Goal: Information Seeking & Learning: Learn about a topic

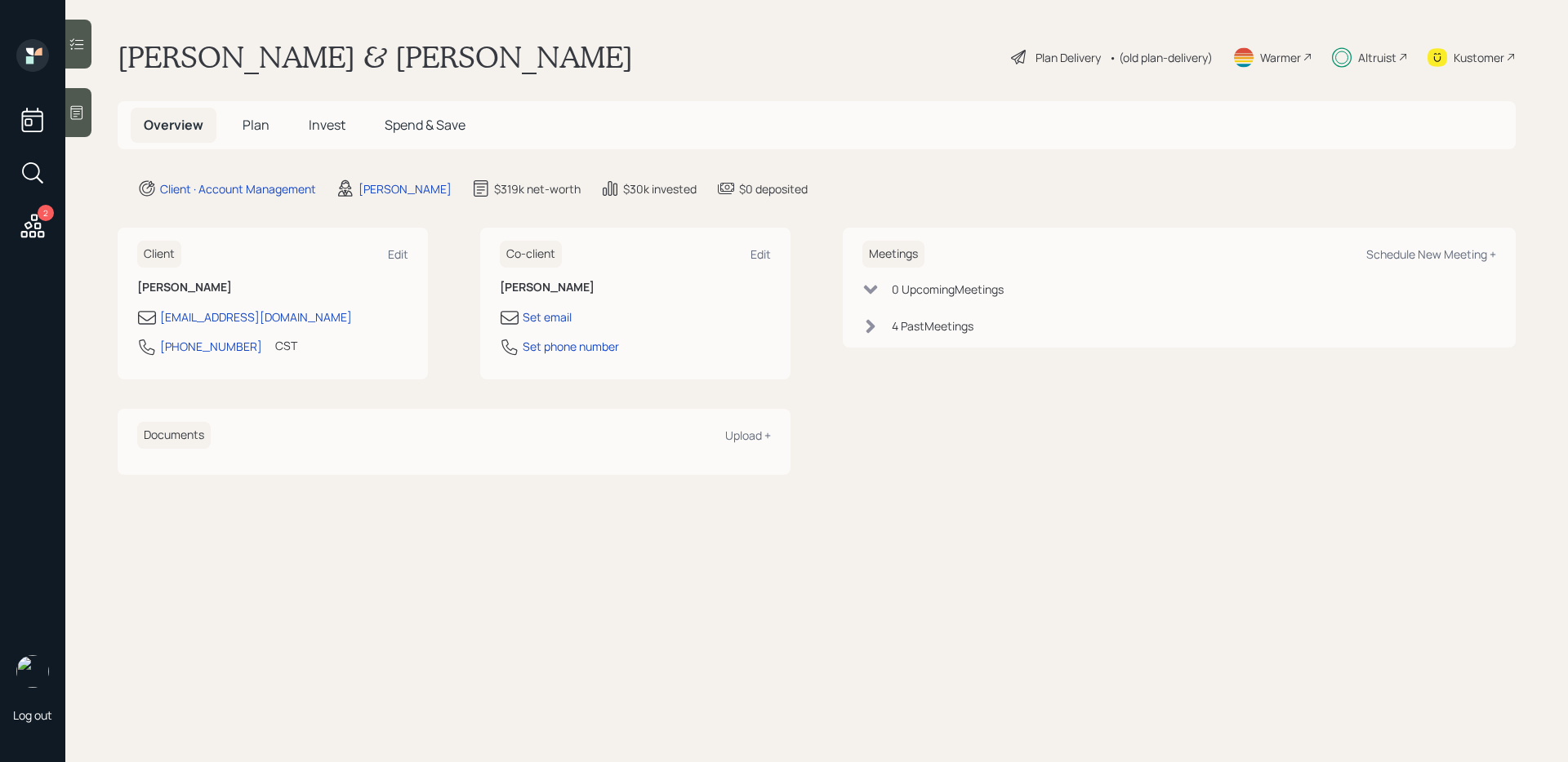
click at [84, 43] on icon at bounding box center [76, 44] width 16 height 16
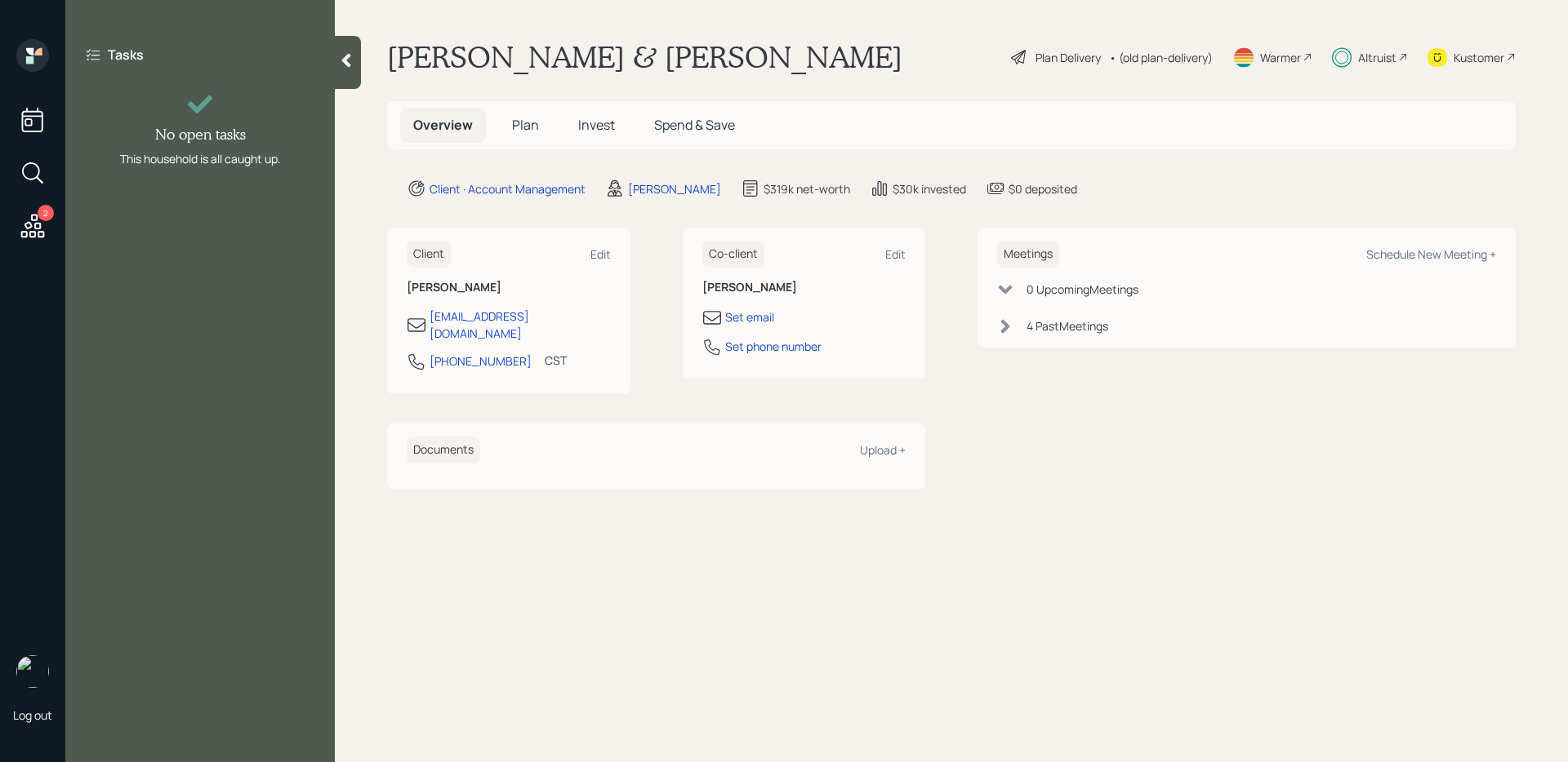
click at [346, 58] on icon at bounding box center [345, 61] width 9 height 14
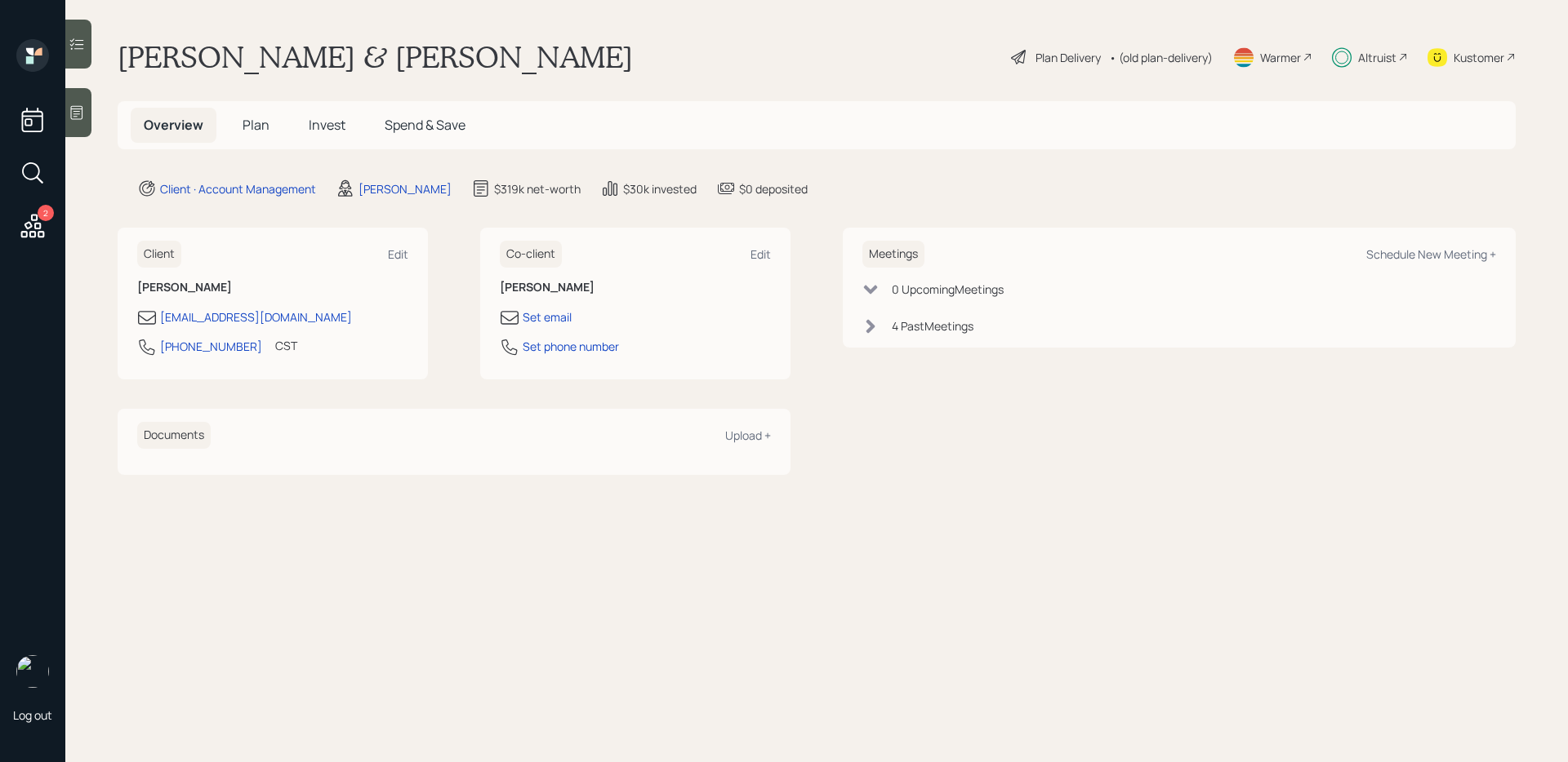
click at [84, 33] on div at bounding box center [79, 45] width 27 height 49
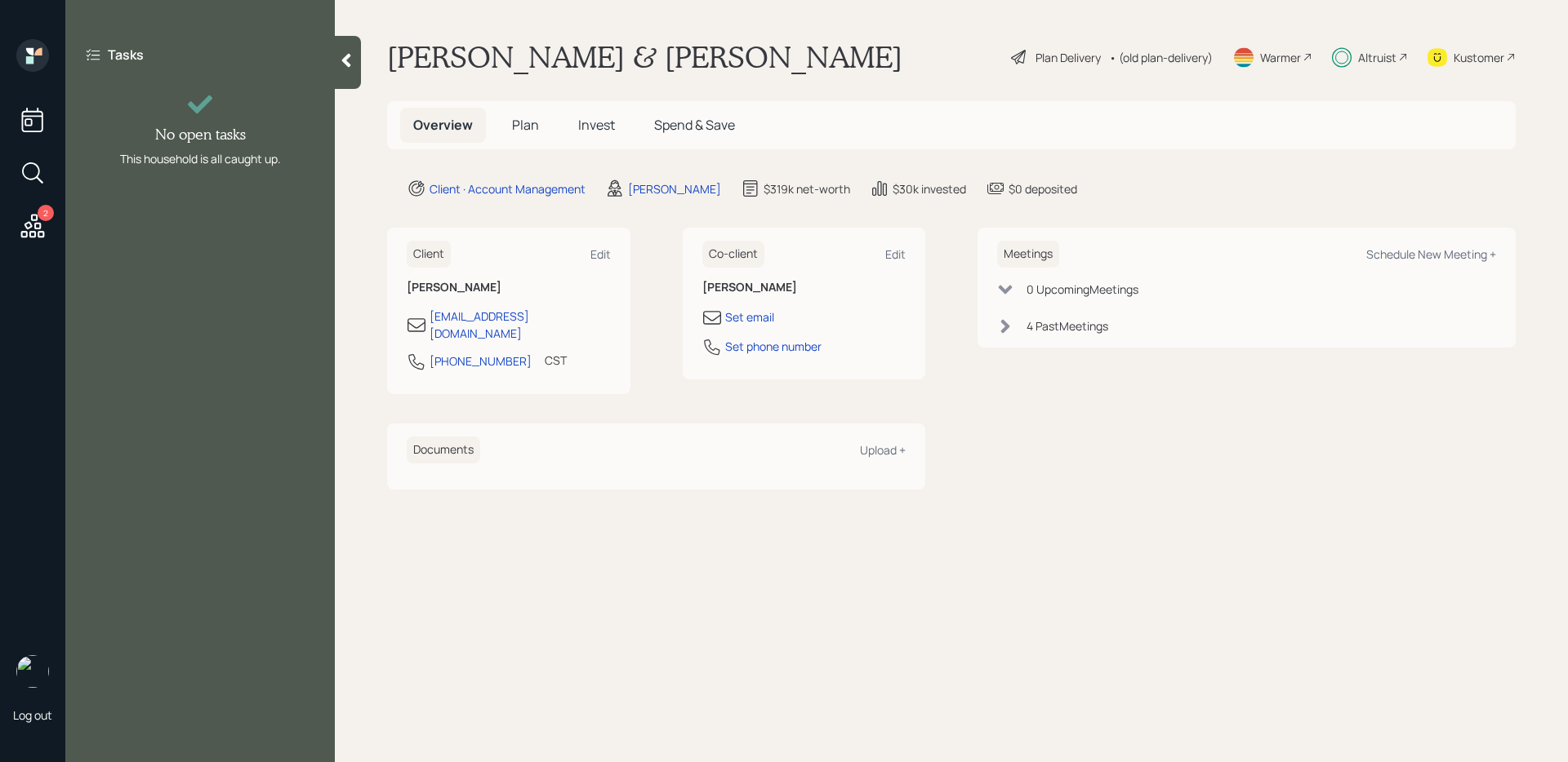
click at [341, 73] on div at bounding box center [348, 63] width 27 height 53
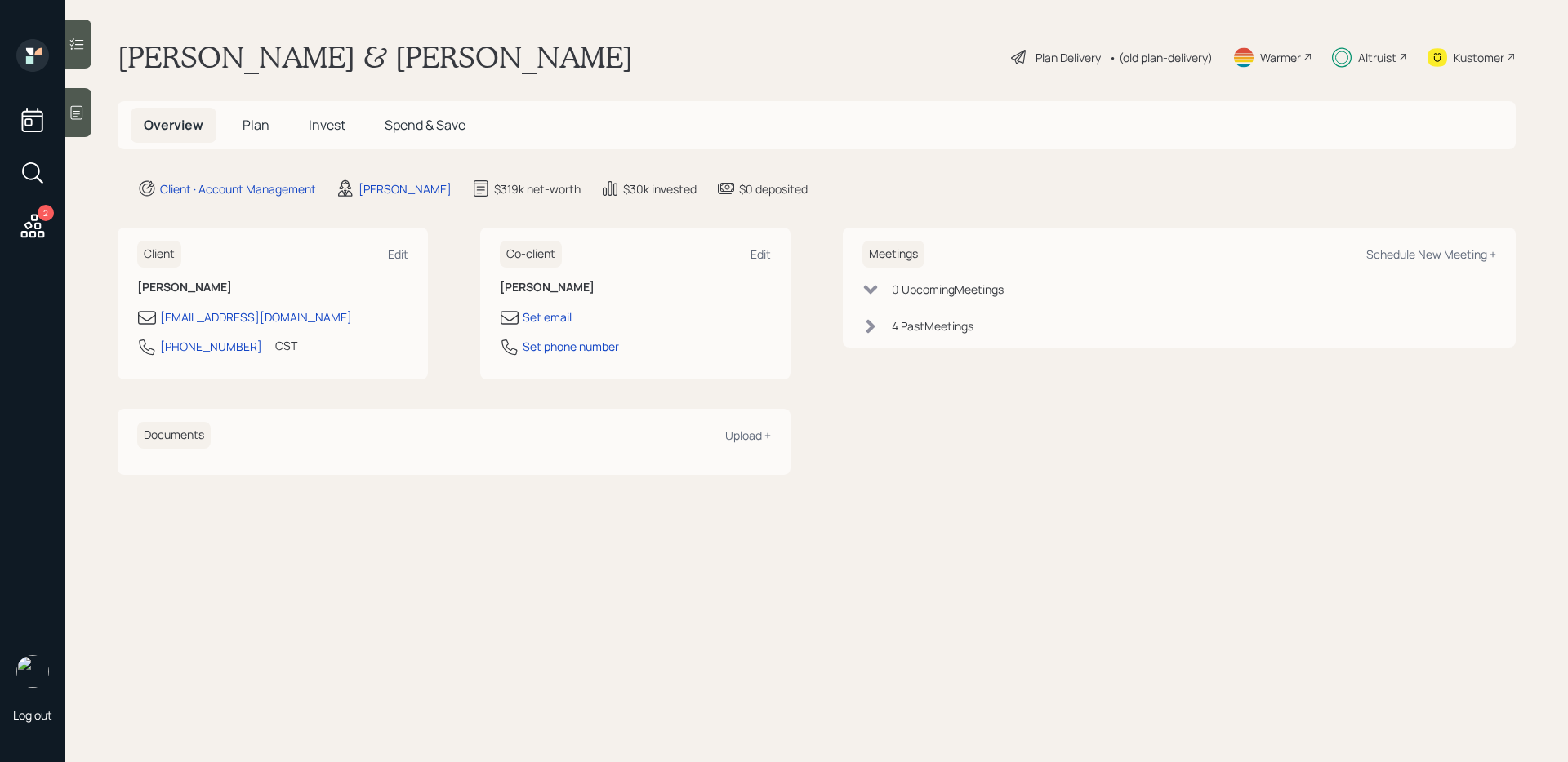
click at [242, 136] on h5 "Plan" at bounding box center [256, 125] width 53 height 35
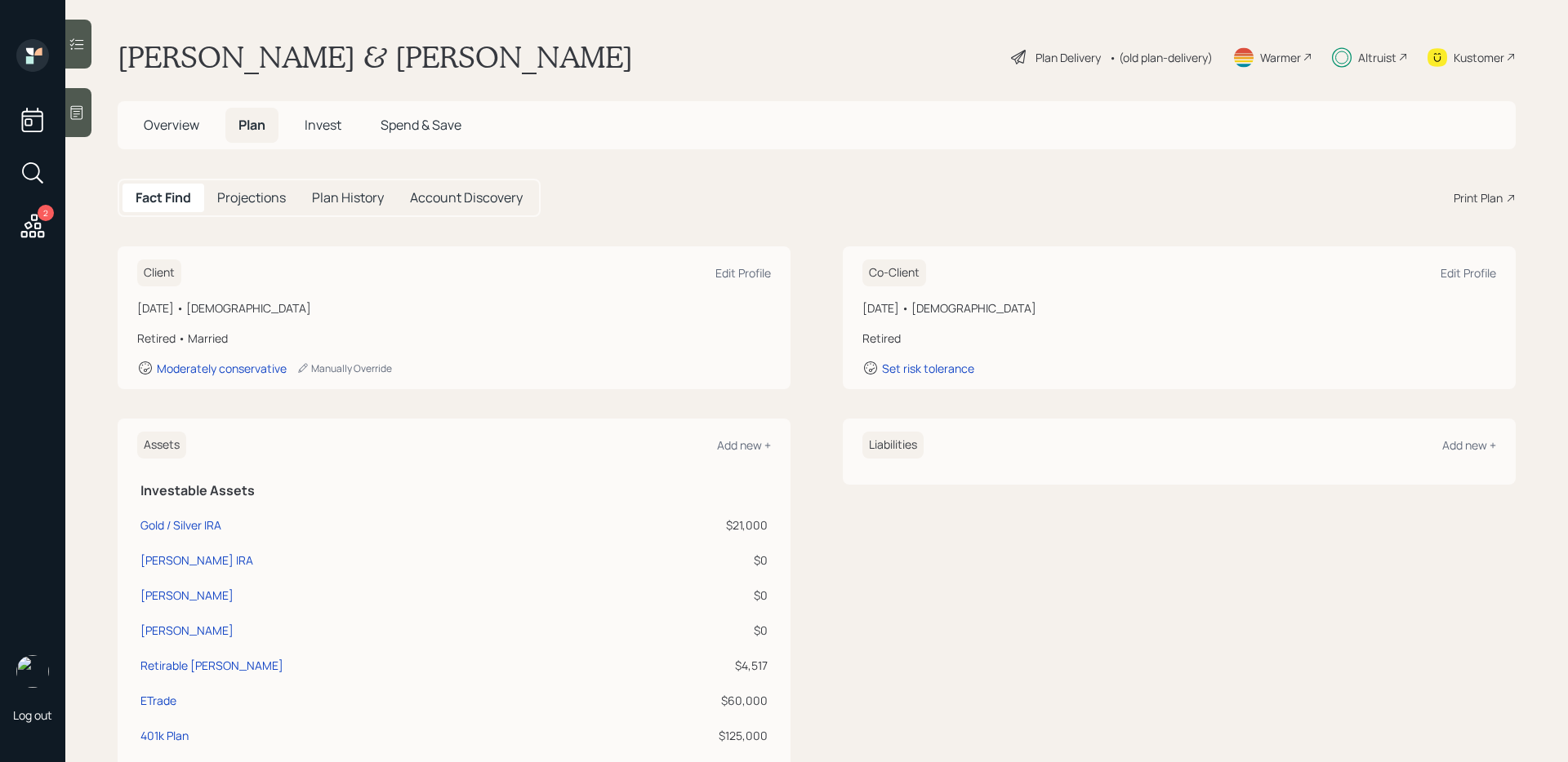
click at [327, 197] on h5 "Plan History" at bounding box center [348, 197] width 72 height 15
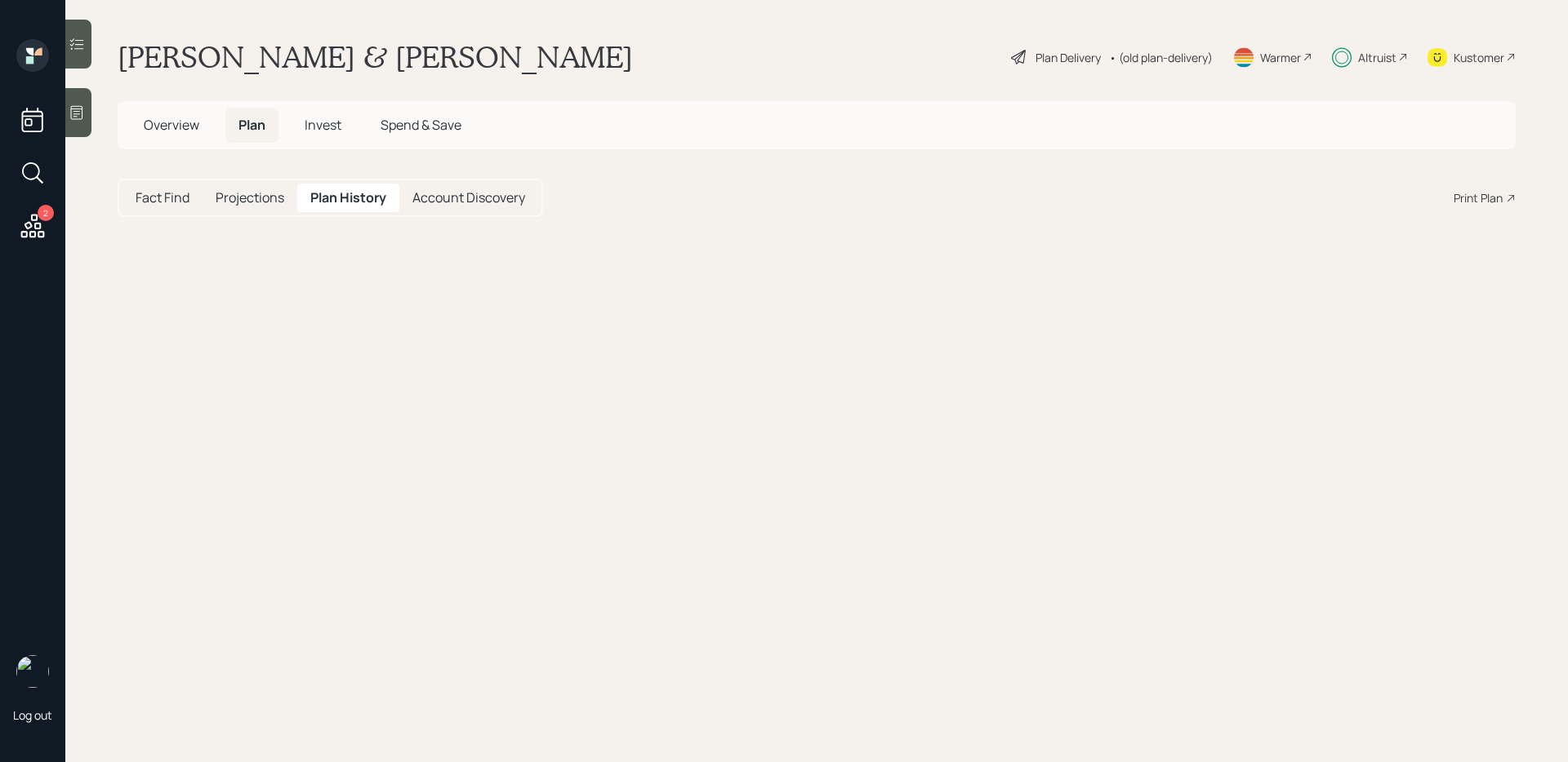
select select "520f3cb0-1e54-40ef-929c-fa076017cdc7"
select select "67e0d618-d806-41a2-85f6-158550550d35"
select select "6362763b-153d-44dd-b97a-3f0b587e7687"
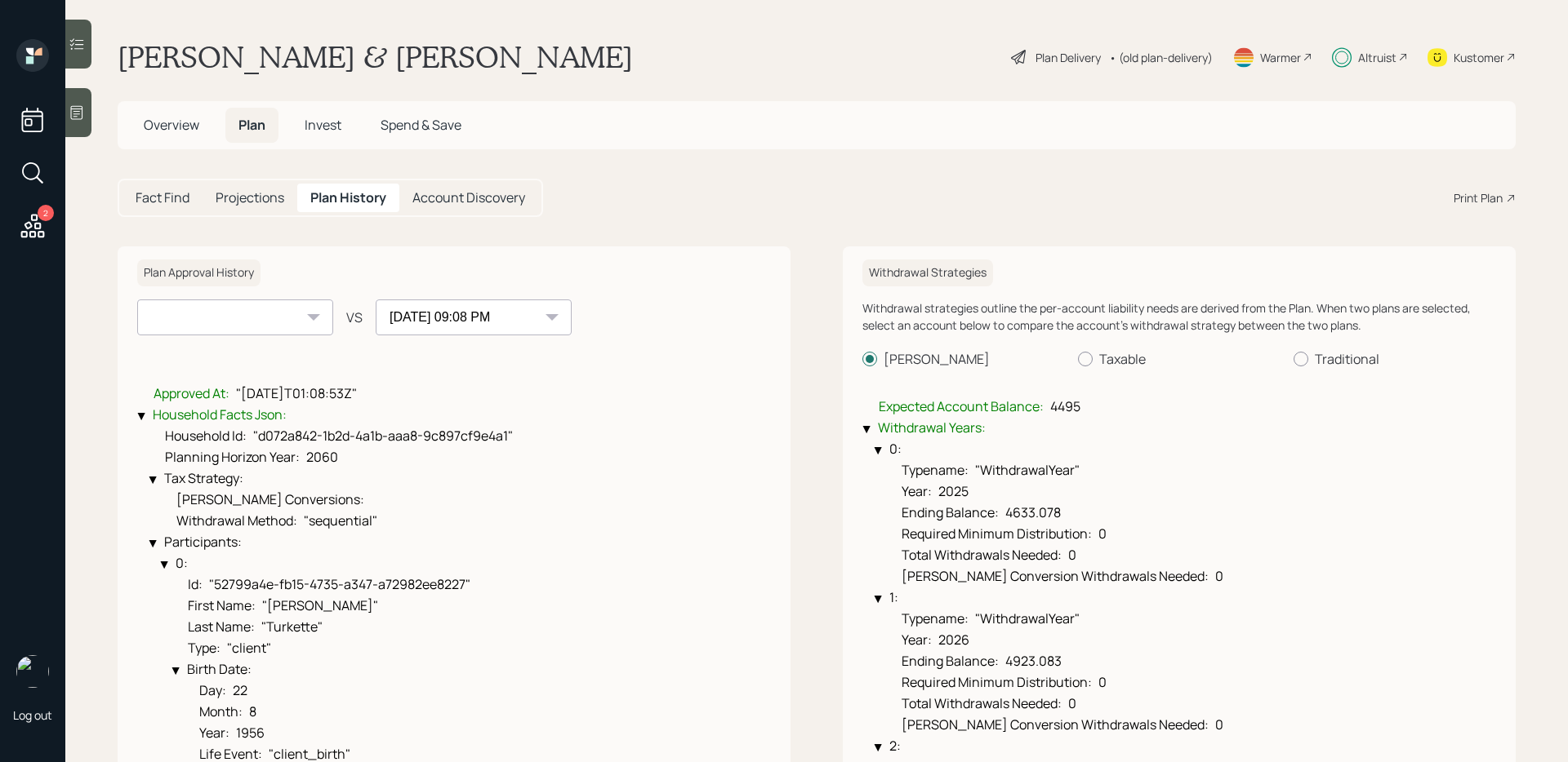
click at [315, 314] on div "[DATE] 09:08 PM" at bounding box center [235, 318] width 196 height 36
click at [336, 128] on span "Invest" at bounding box center [323, 124] width 37 height 18
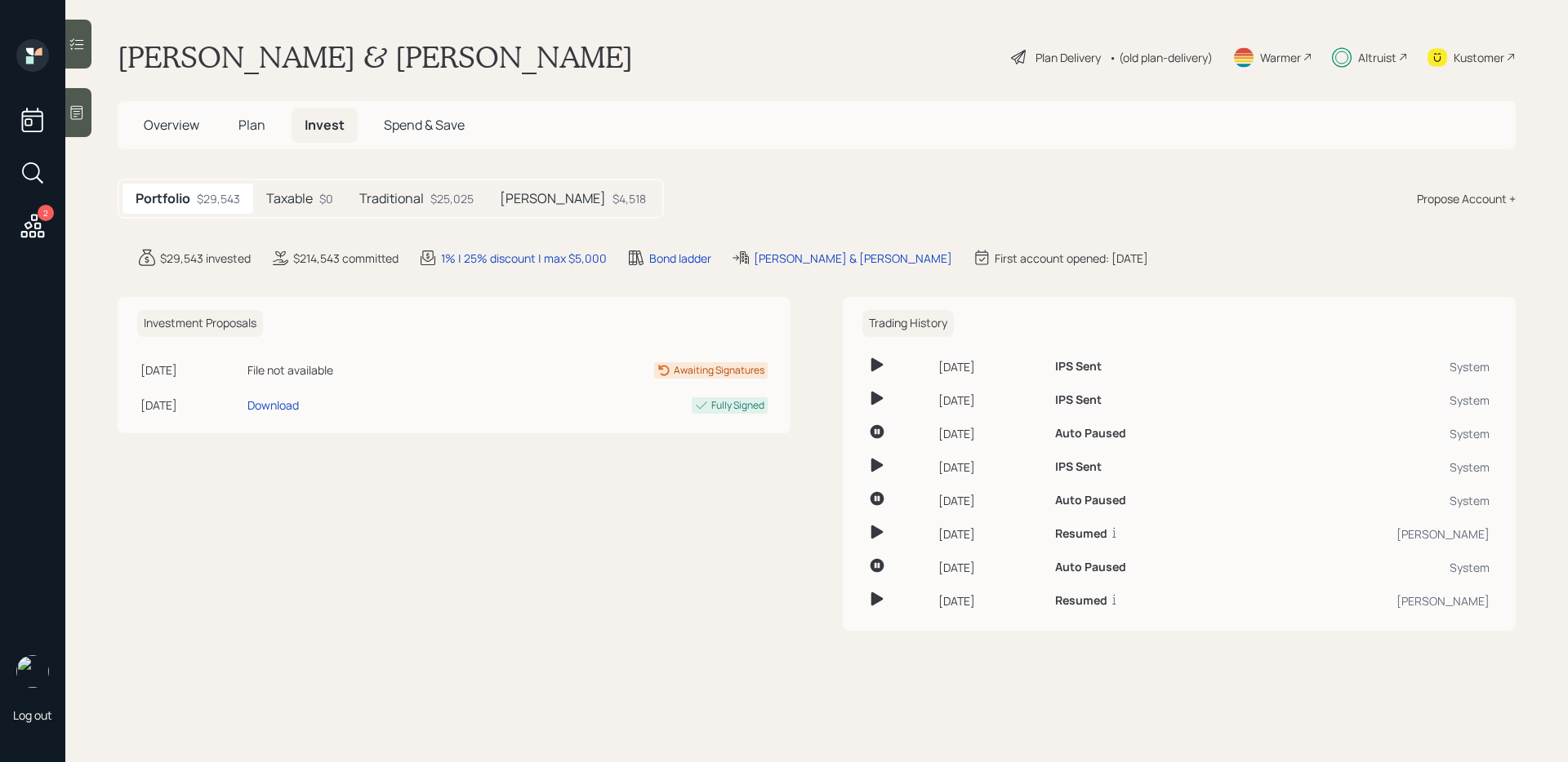
click at [427, 207] on div "Traditional $25,025" at bounding box center [417, 199] width 140 height 30
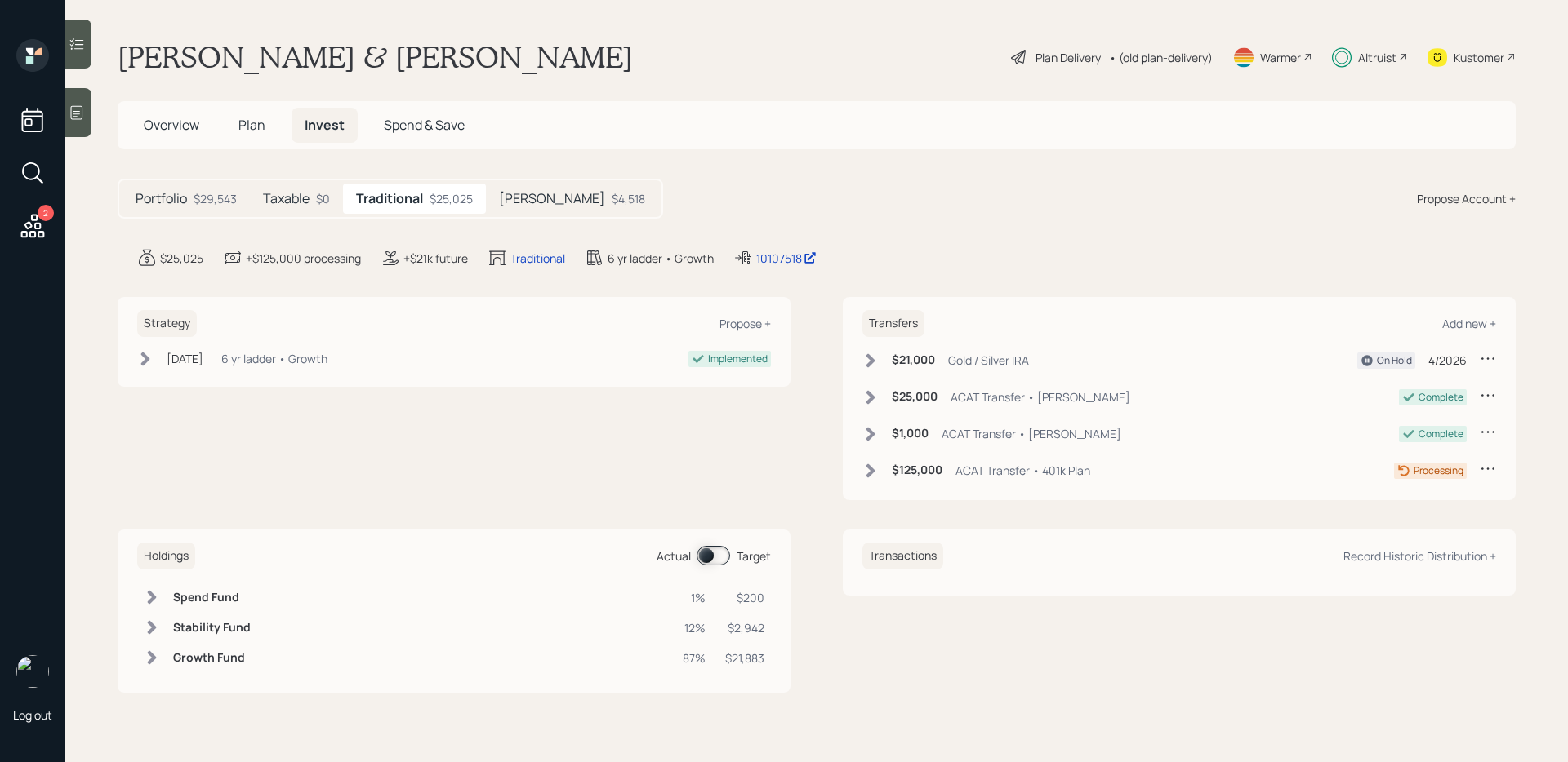
click at [611, 204] on div "$4,518" at bounding box center [627, 198] width 33 height 17
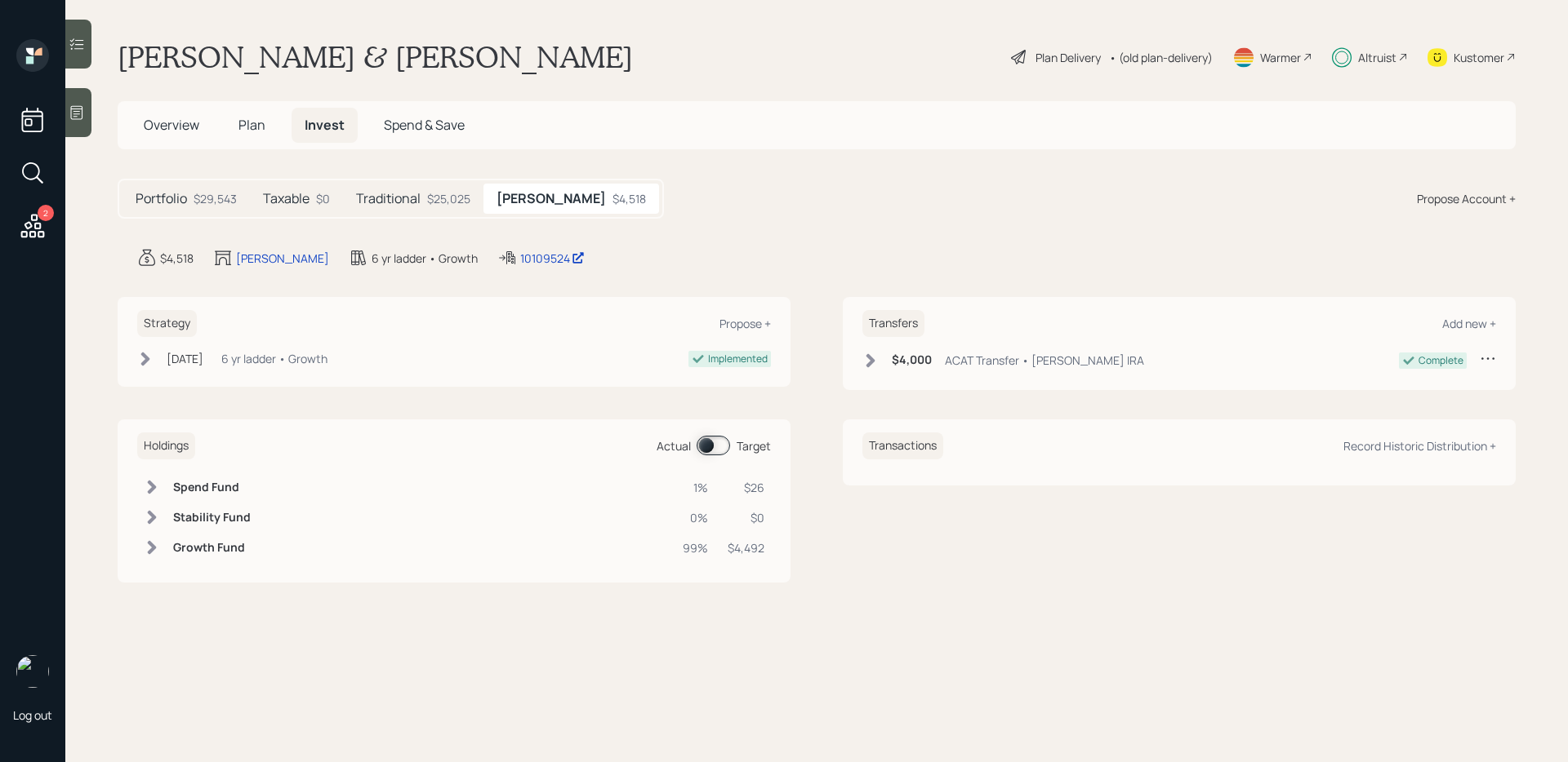
click at [440, 205] on div "$25,025" at bounding box center [449, 198] width 44 height 17
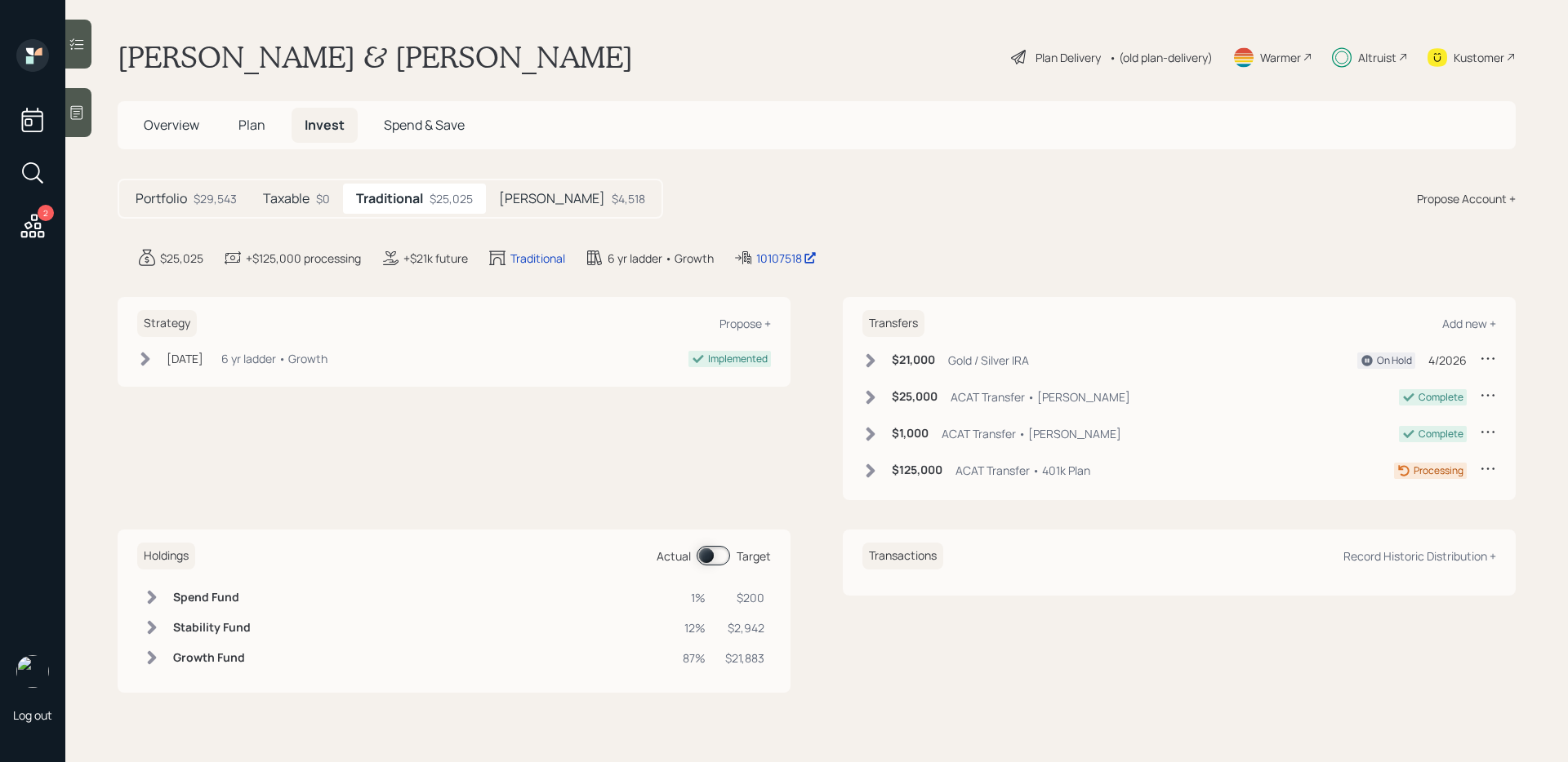
click at [318, 353] on div "6 yr ladder • Growth" at bounding box center [274, 359] width 106 height 17
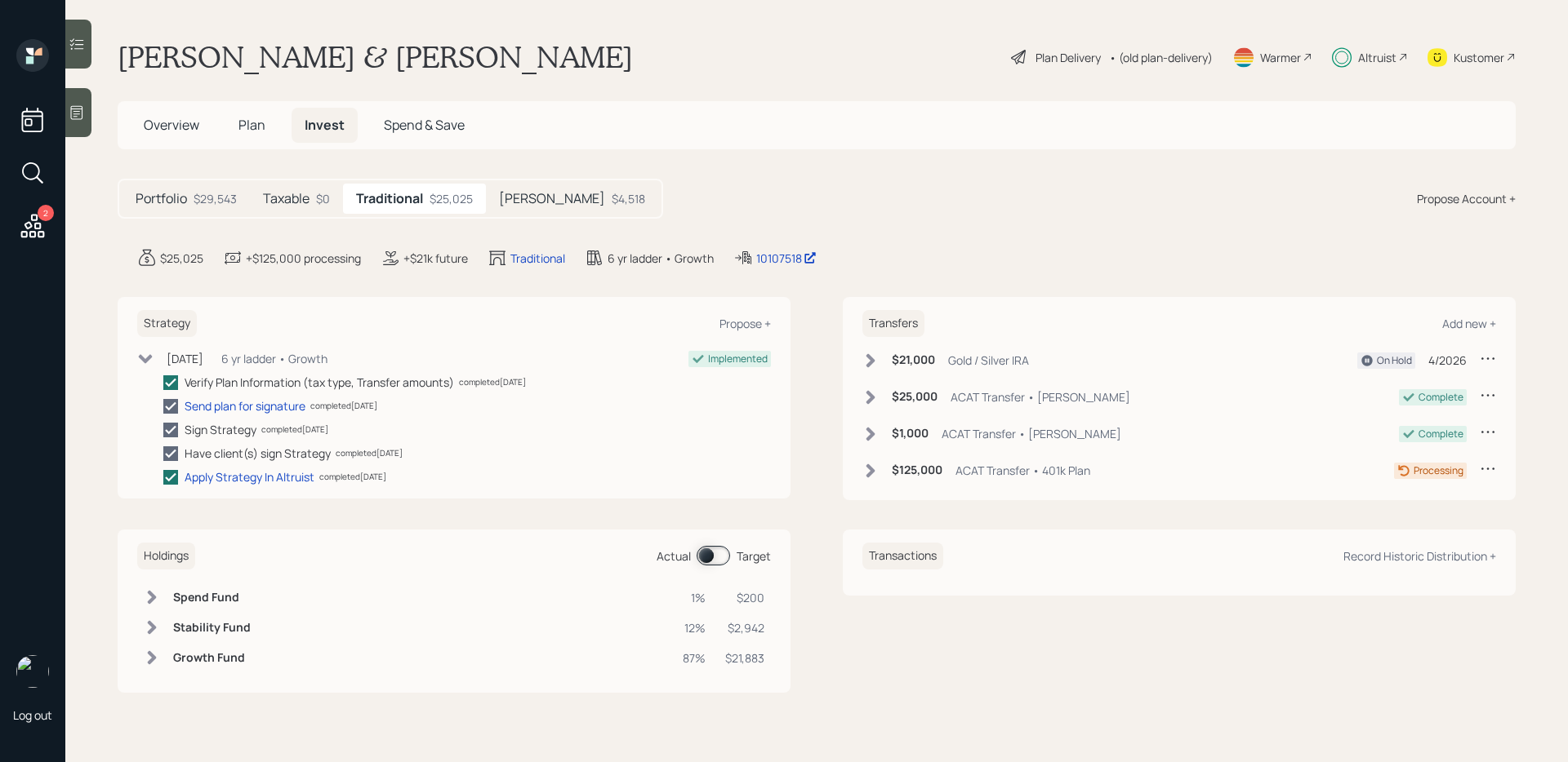
click at [318, 353] on div "6 yr ladder • Growth" at bounding box center [274, 359] width 106 height 17
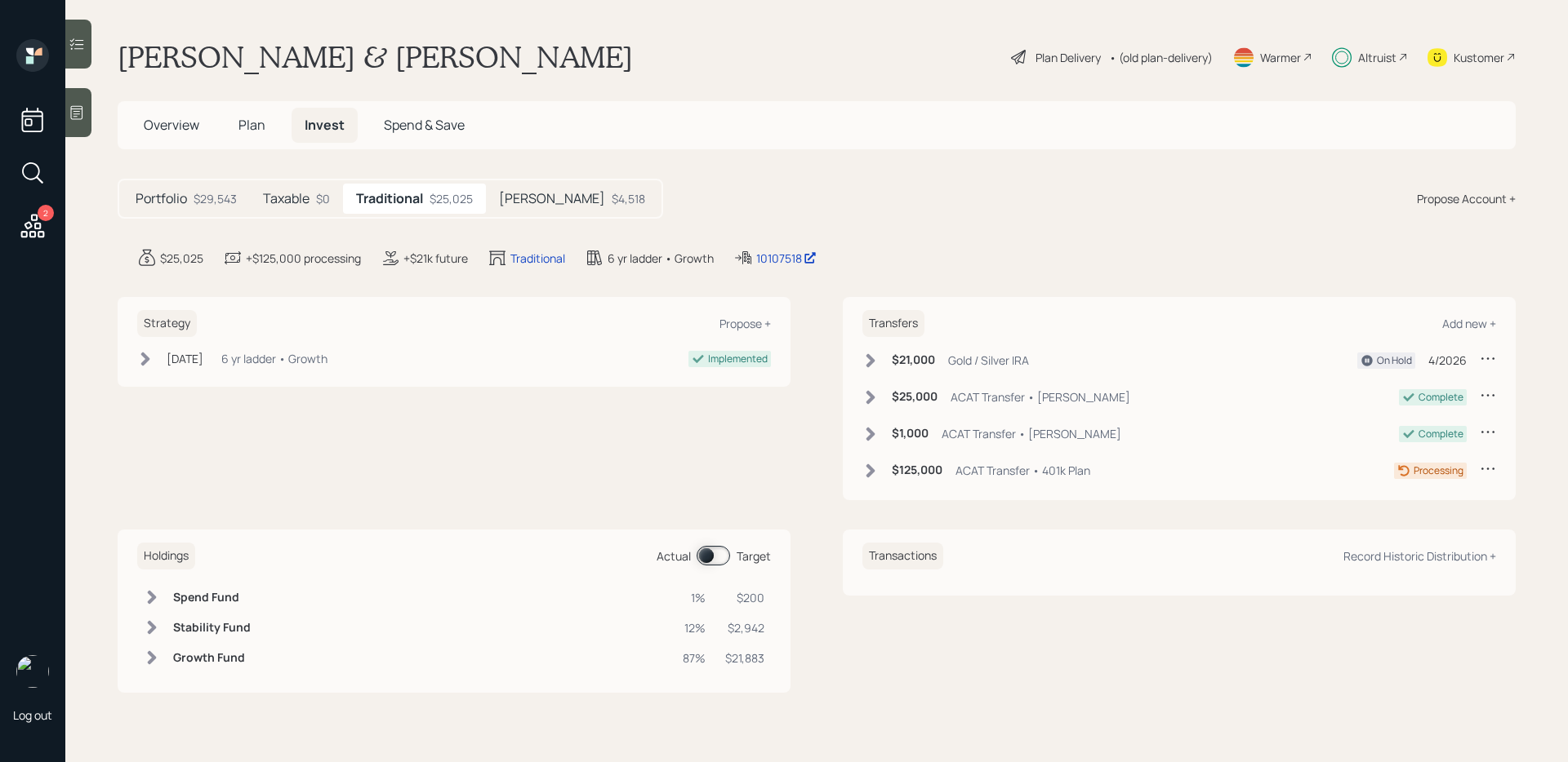
click at [933, 235] on main "[PERSON_NAME] & [PERSON_NAME] Plan Delivery • (old plan-delivery) Warmer Altrui…" at bounding box center [816, 381] width 1503 height 762
click at [163, 627] on td at bounding box center [152, 628] width 29 height 30
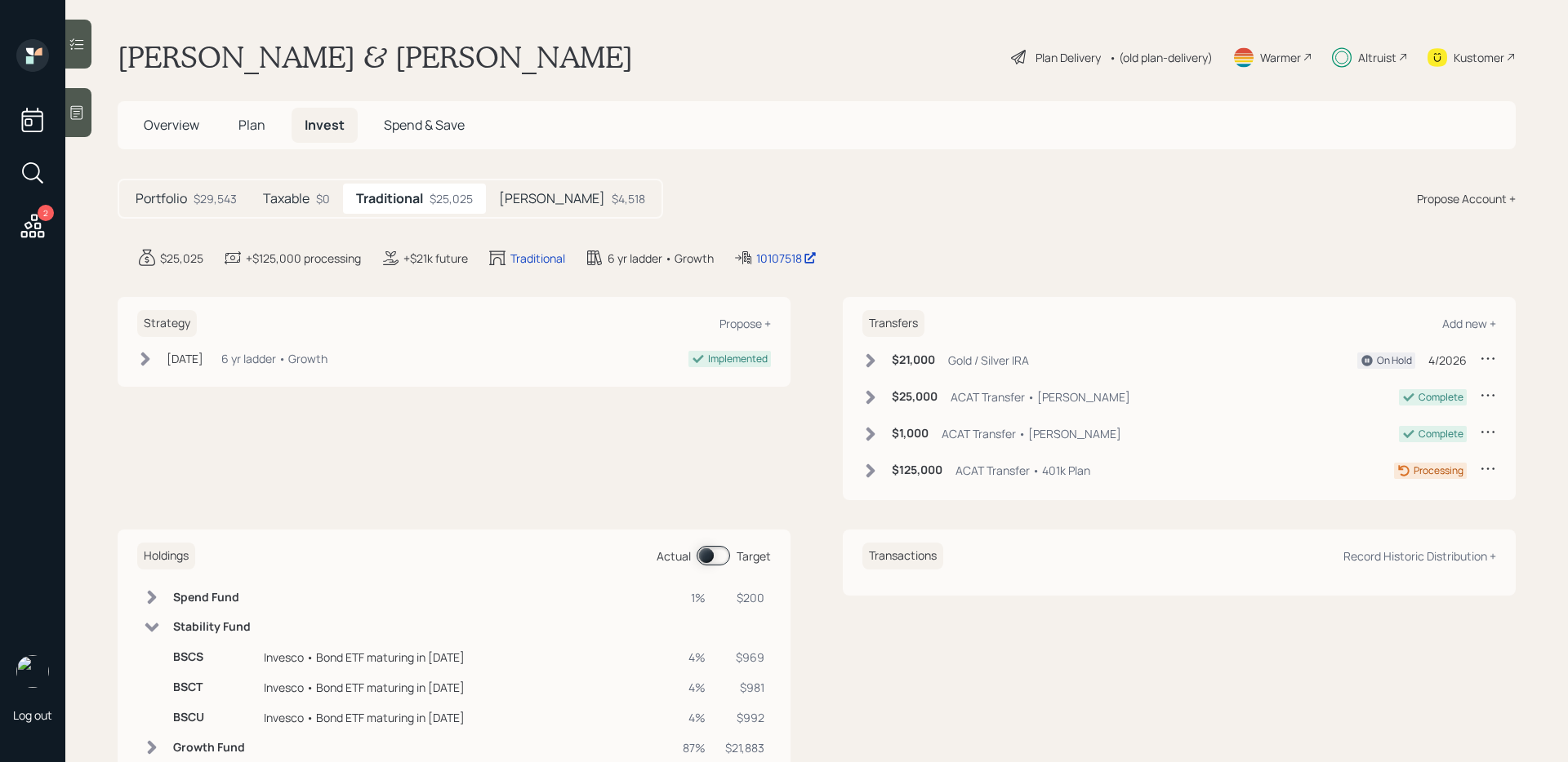
scroll to position [53, 0]
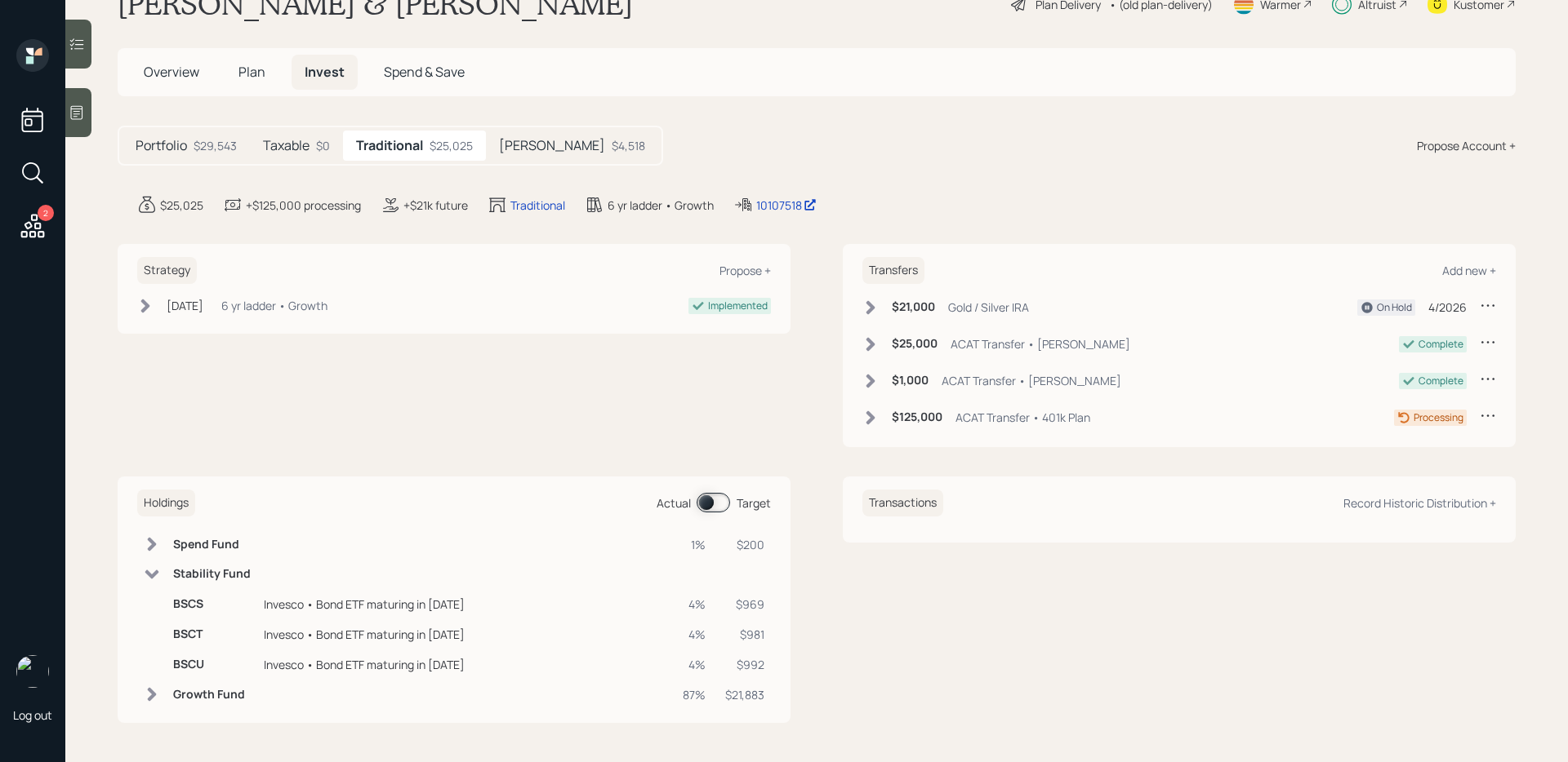
click at [248, 76] on span "Plan" at bounding box center [252, 71] width 27 height 18
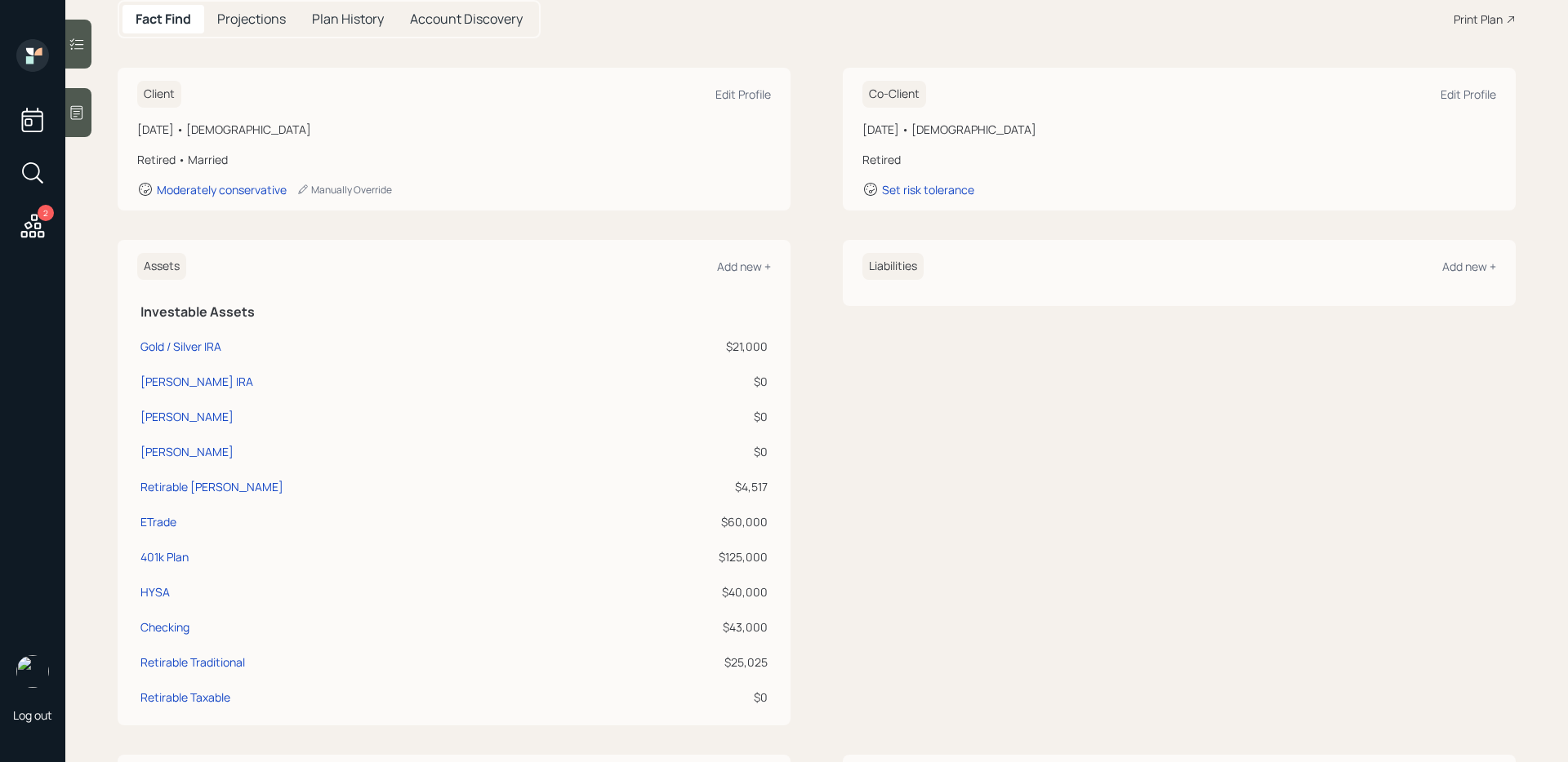
scroll to position [305, 0]
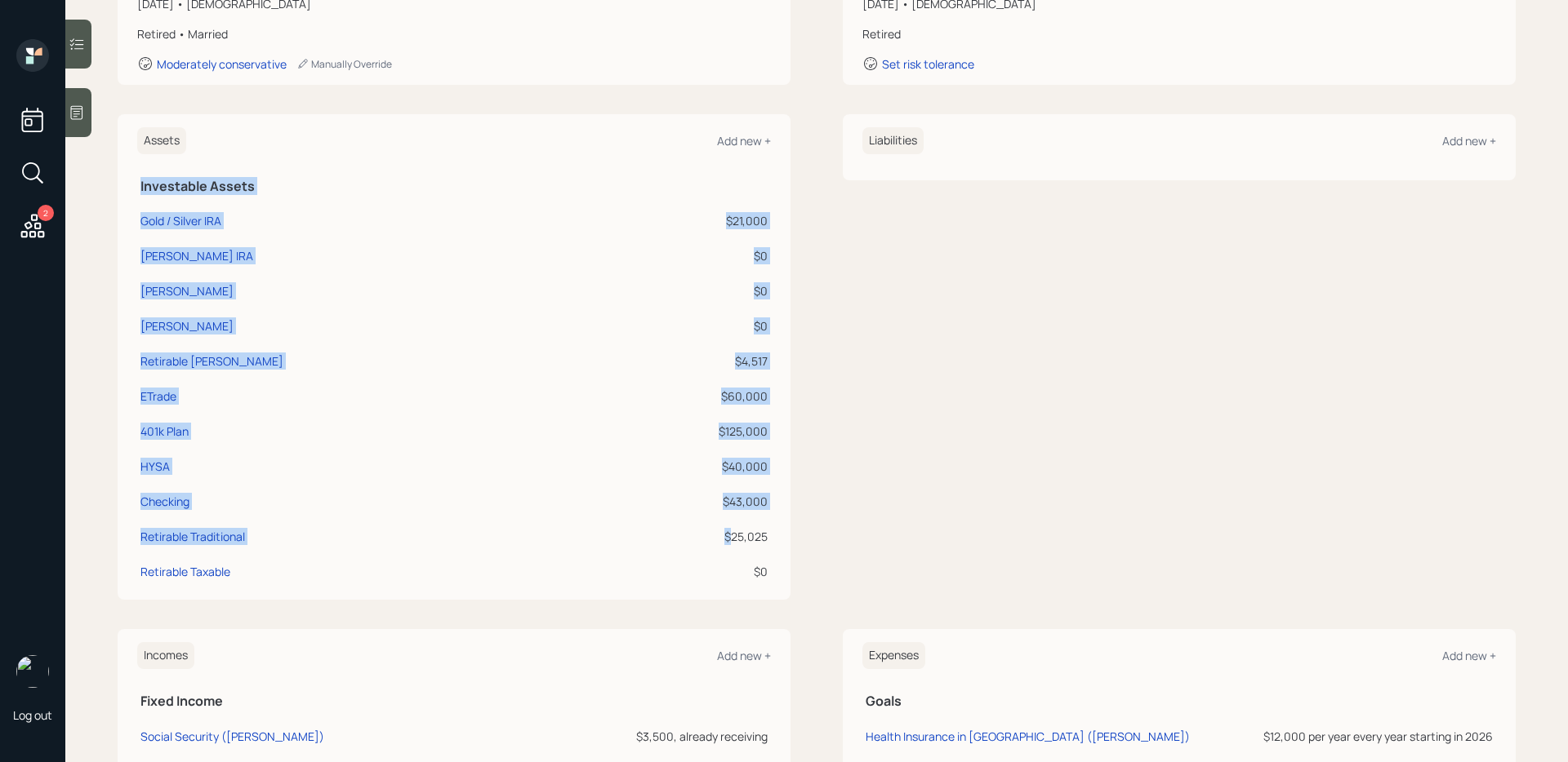
drag, startPoint x: 734, startPoint y: 539, endPoint x: 786, endPoint y: 537, distance: 52.0
click at [786, 537] on div "Assets Add new + Investable Assets Gold / Silver IRA $21,000 [PERSON_NAME] IRA …" at bounding box center [454, 357] width 673 height 486
click at [762, 540] on div "$25,025" at bounding box center [685, 537] width 165 height 17
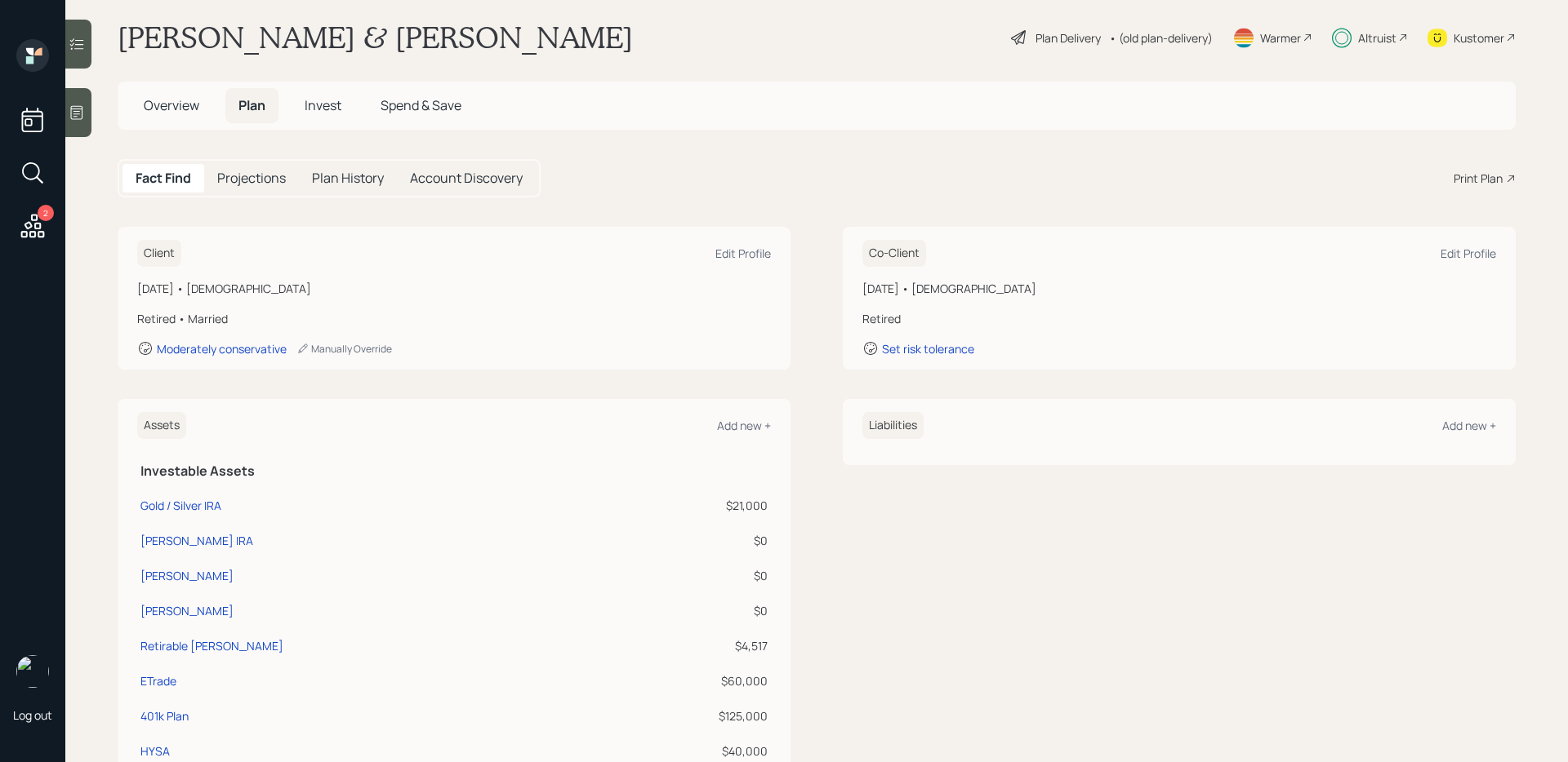
scroll to position [6, 0]
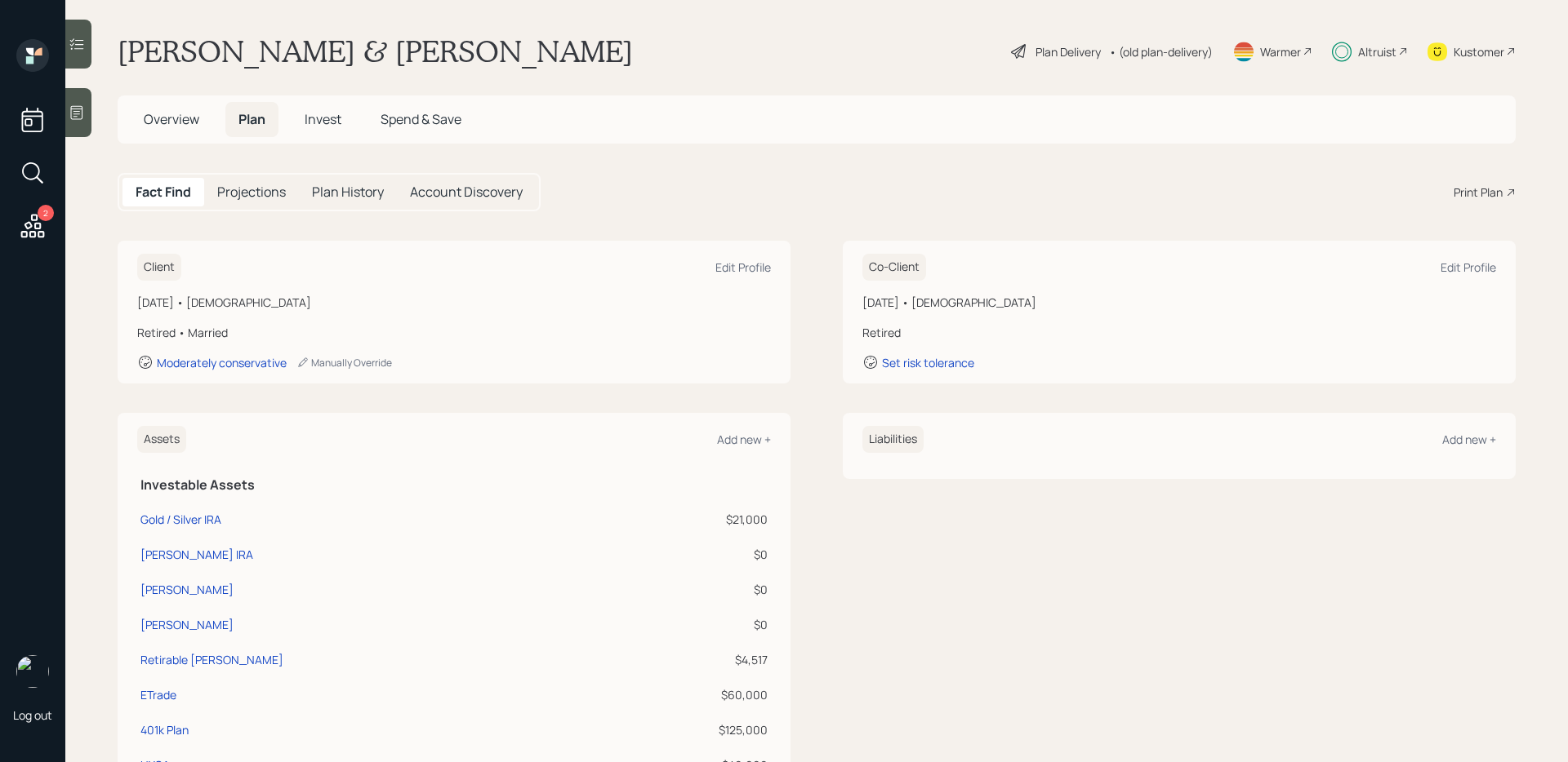
click at [321, 114] on span "Invest" at bounding box center [323, 119] width 37 height 18
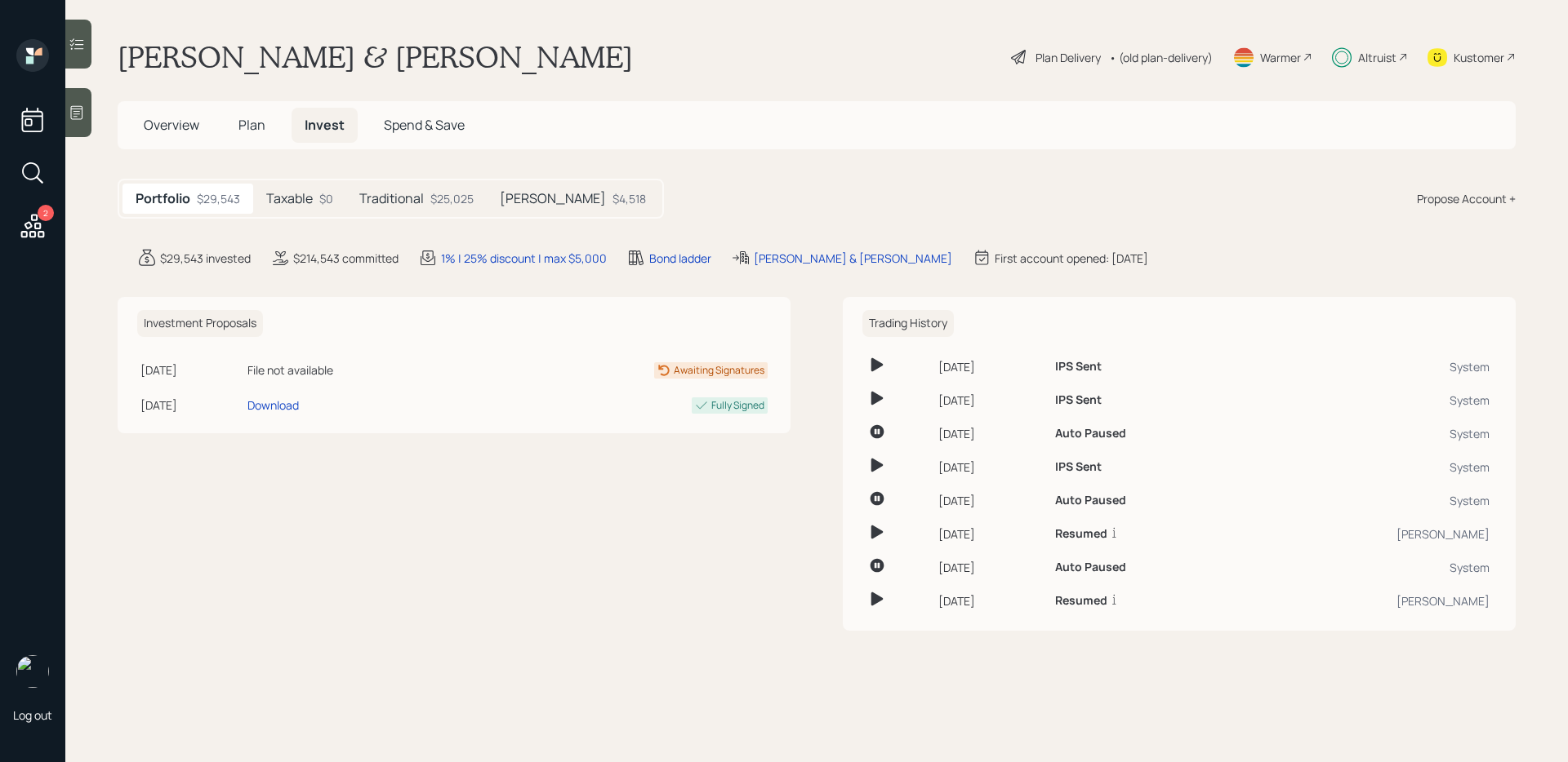
click at [423, 211] on div "Traditional $25,025" at bounding box center [417, 199] width 140 height 30
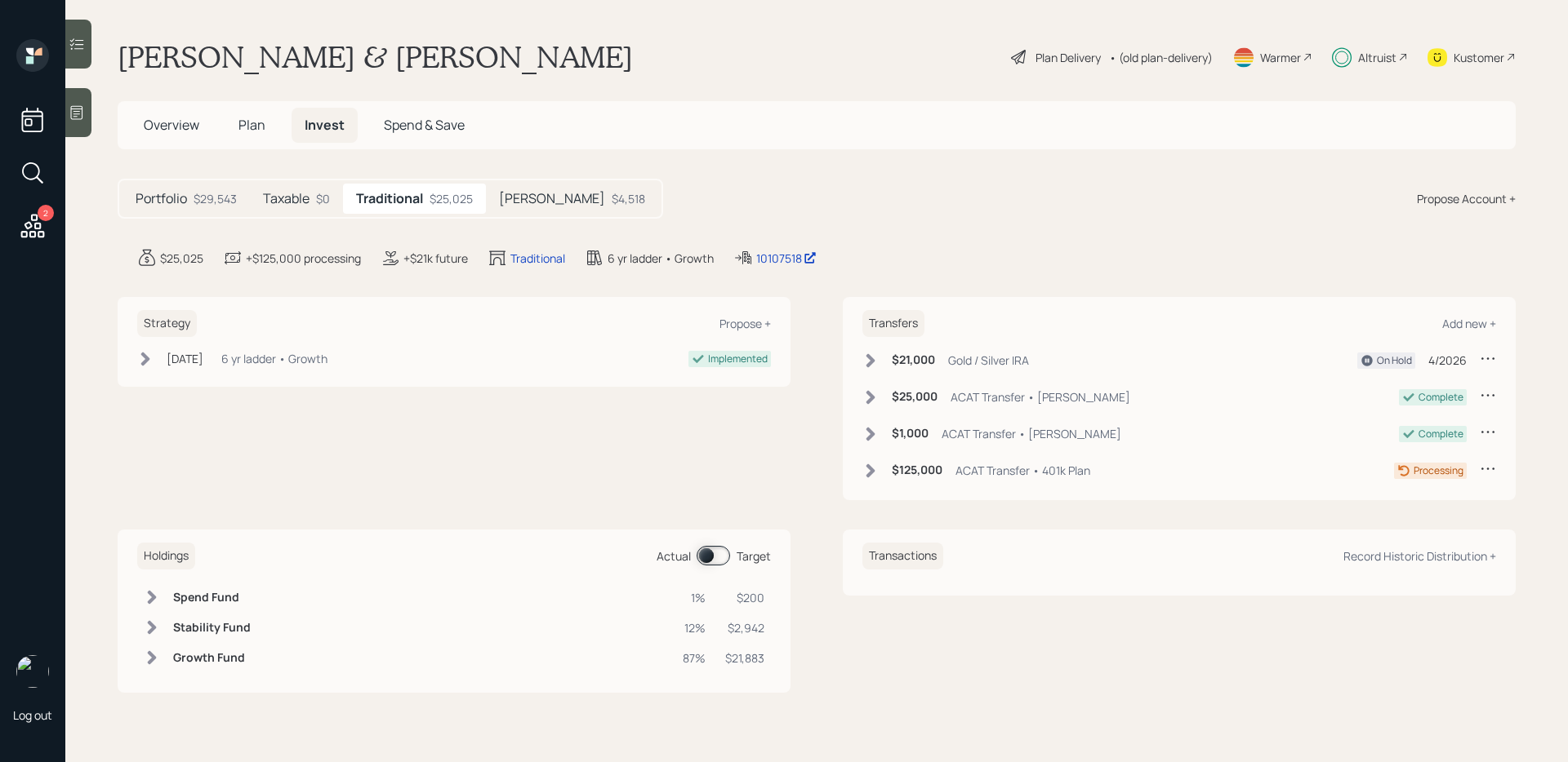
click at [876, 473] on icon at bounding box center [869, 471] width 16 height 16
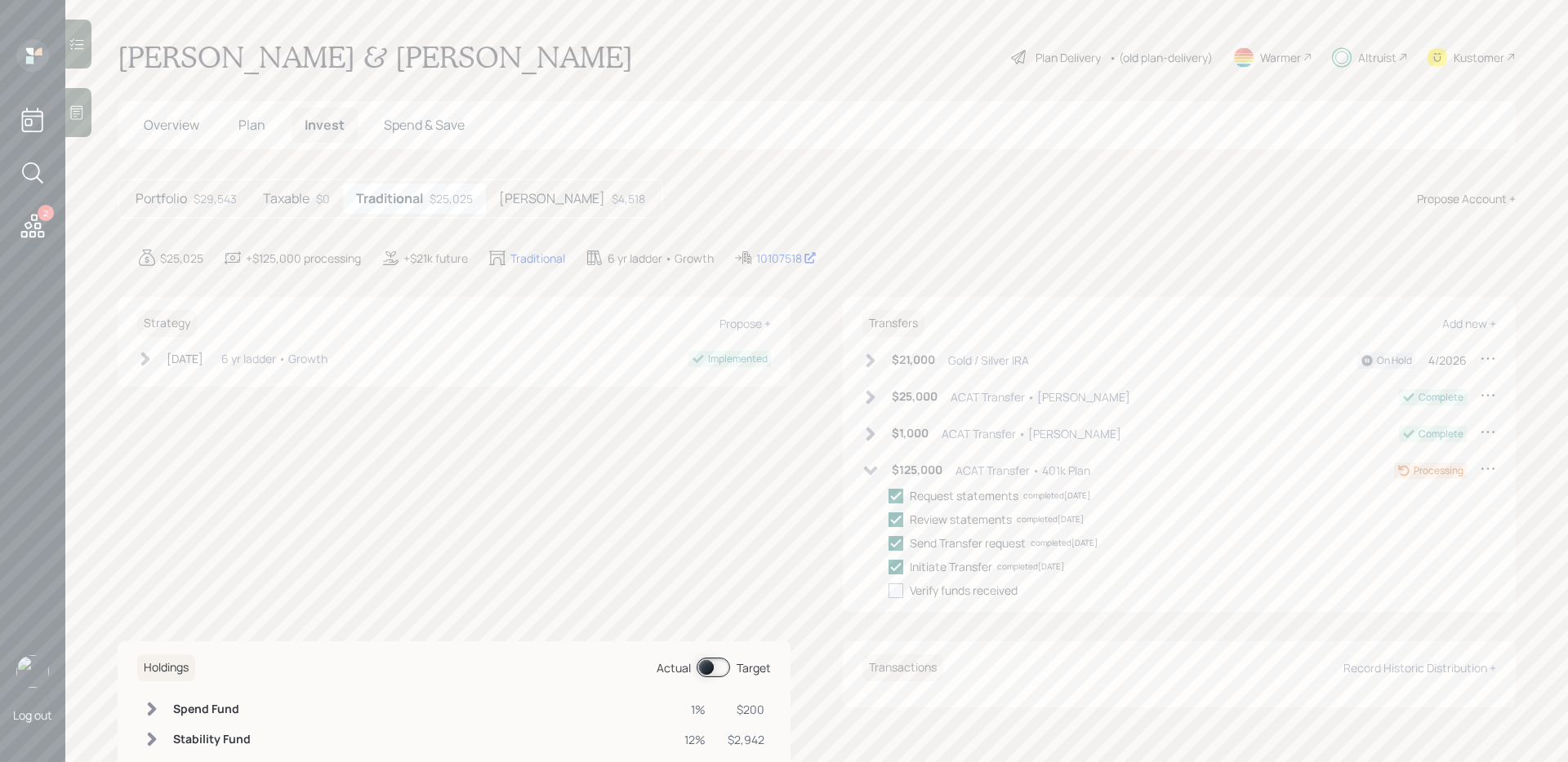
click at [869, 465] on icon at bounding box center [869, 471] width 16 height 16
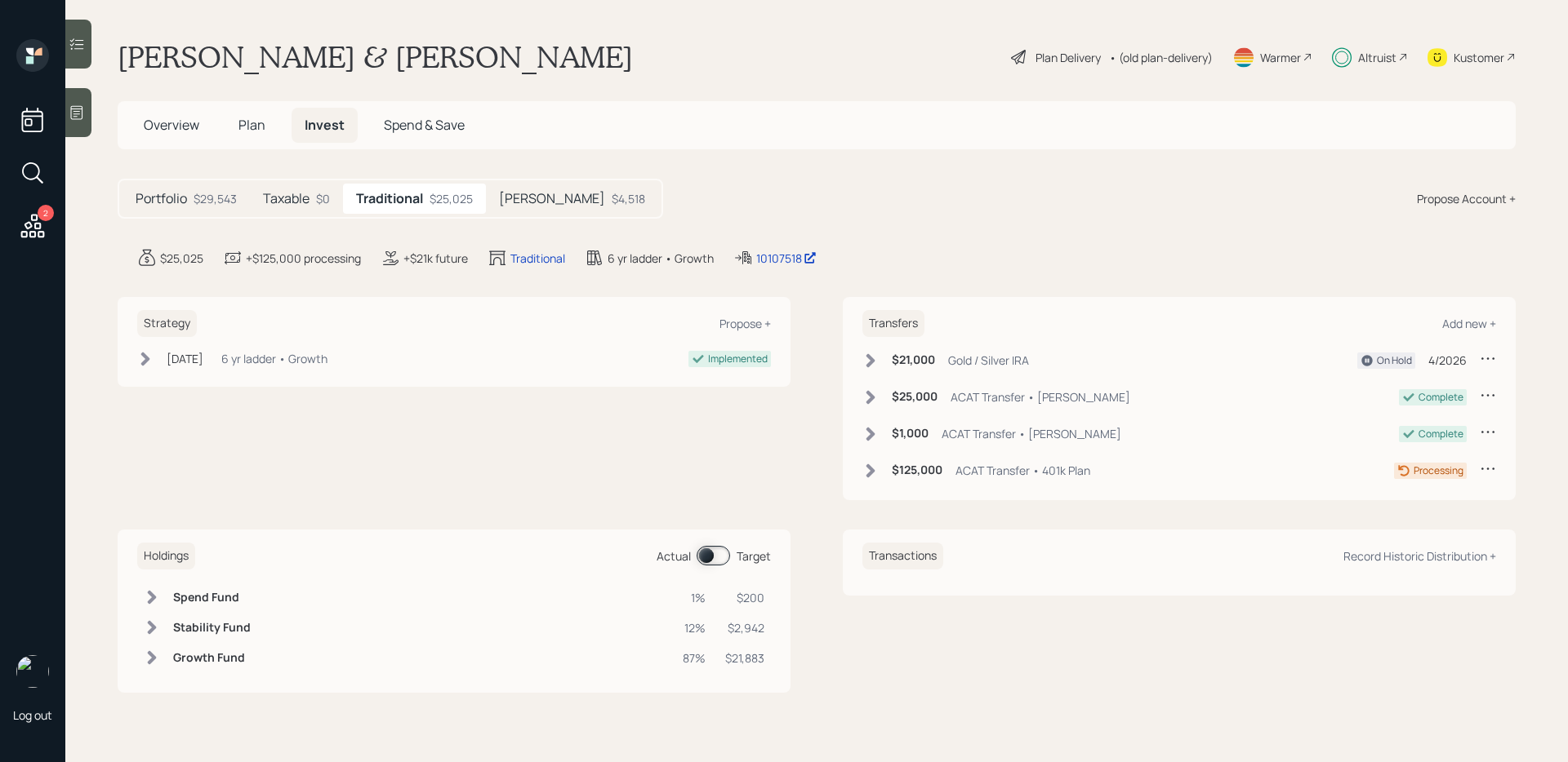
click at [236, 134] on h5 "Plan" at bounding box center [252, 125] width 53 height 35
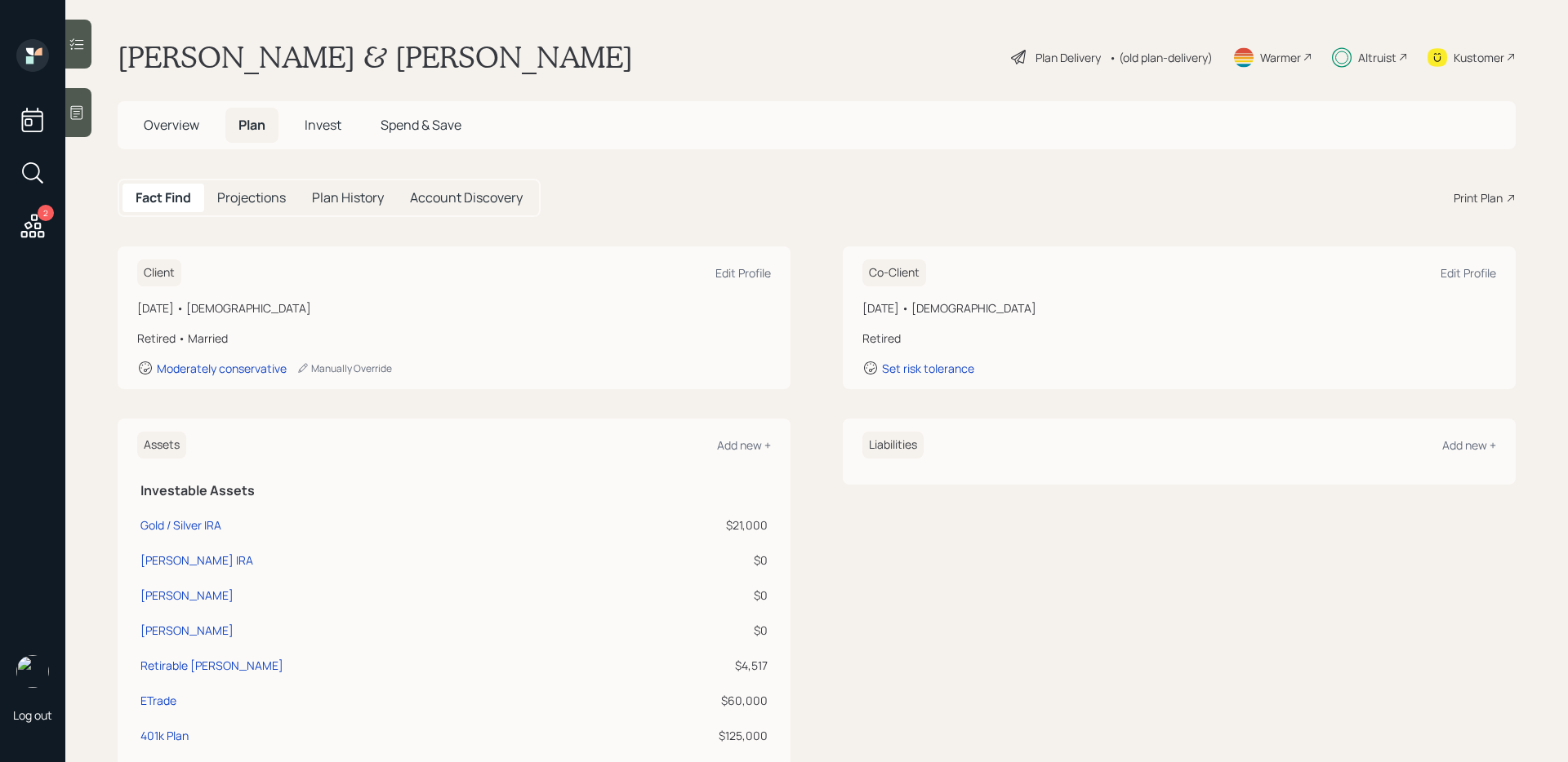
click at [347, 188] on div "Plan History" at bounding box center [347, 198] width 98 height 28
select select "520f3cb0-1e54-40ef-929c-fa076017cdc7"
select select "67e0d618-d806-41a2-85f6-158550550d35"
select select "6362763b-153d-44dd-b97a-3f0b587e7687"
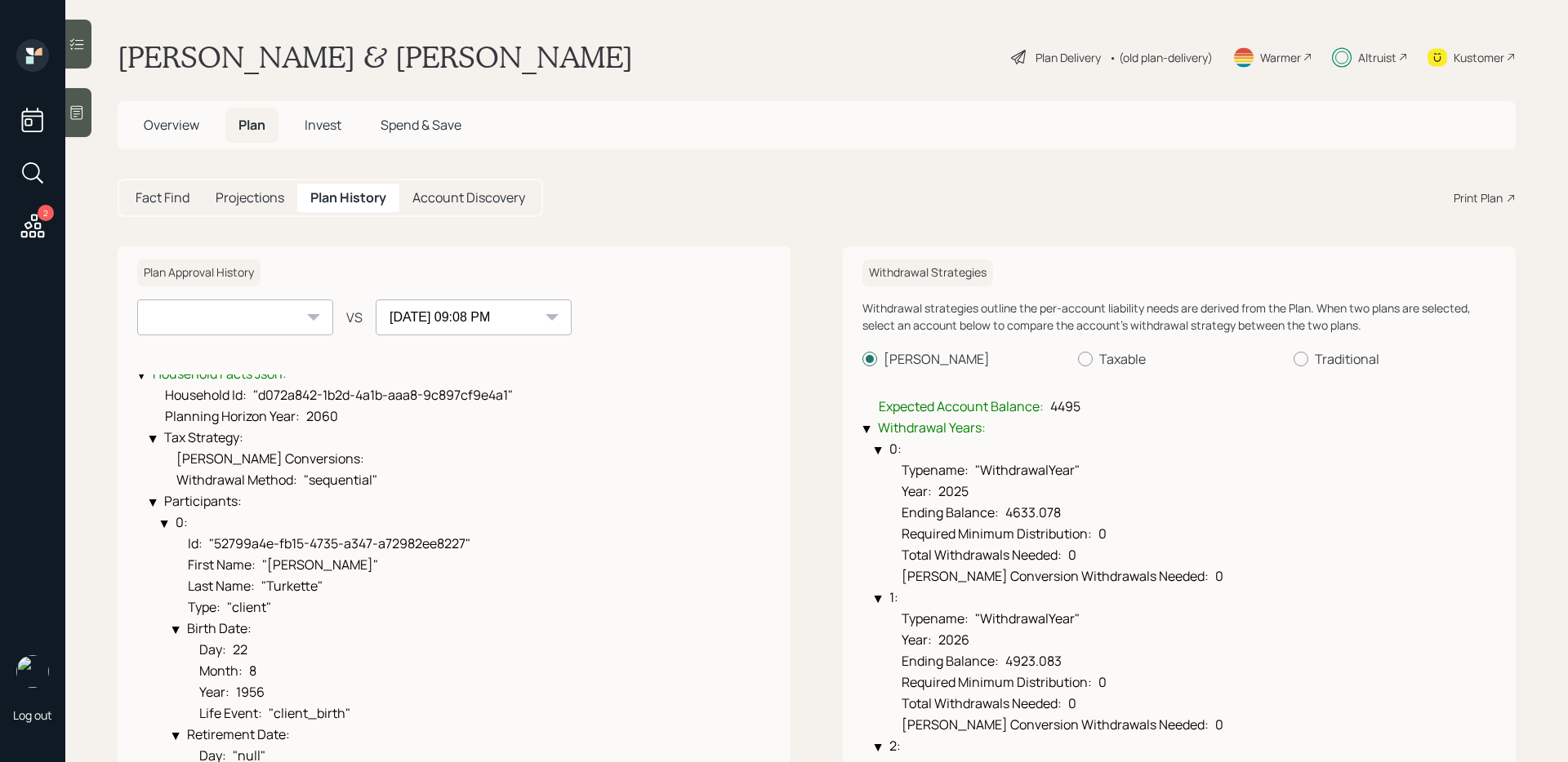
click at [322, 130] on span "Invest" at bounding box center [323, 124] width 37 height 18
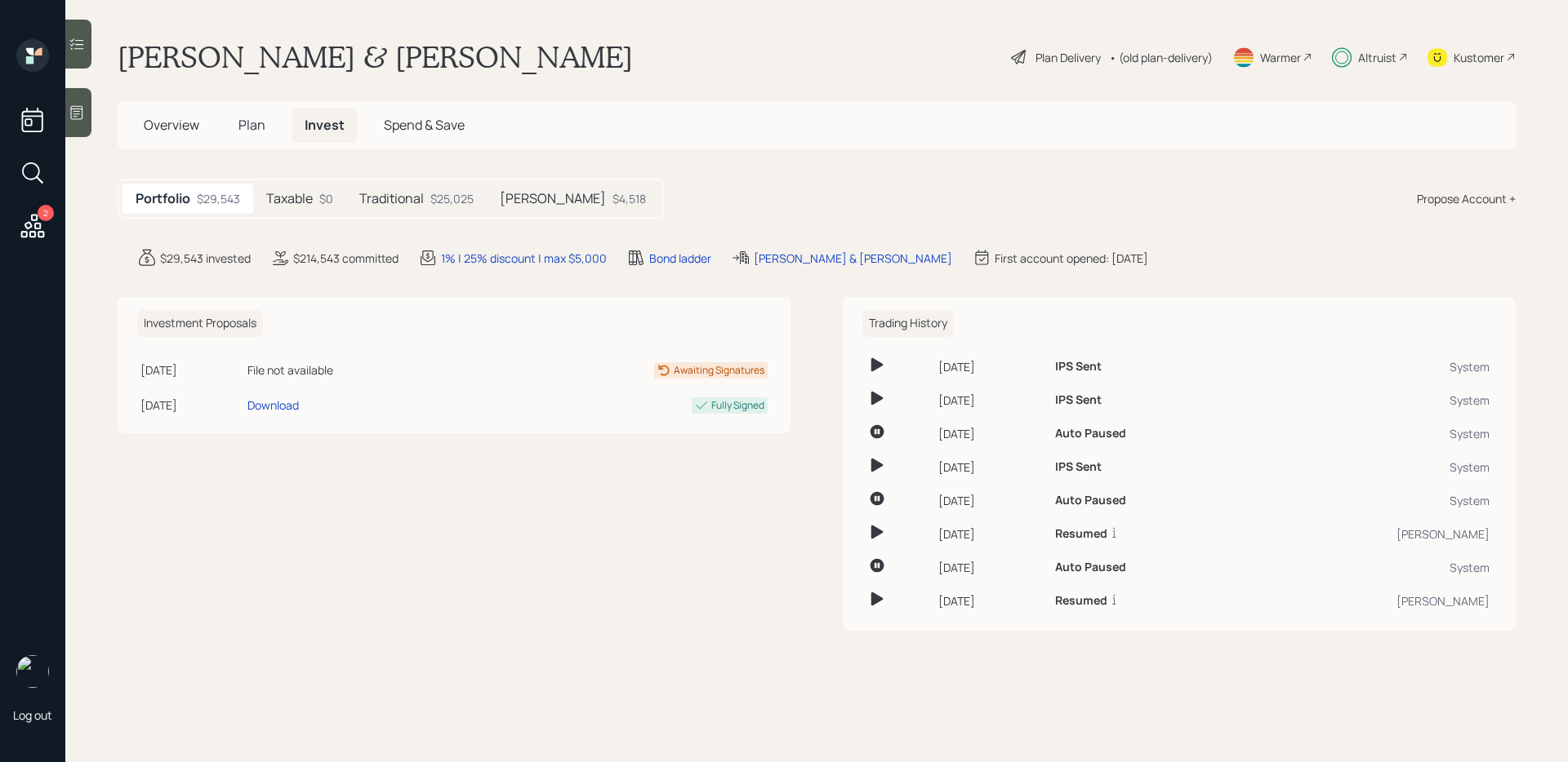
click at [432, 204] on div "$25,025" at bounding box center [452, 198] width 44 height 17
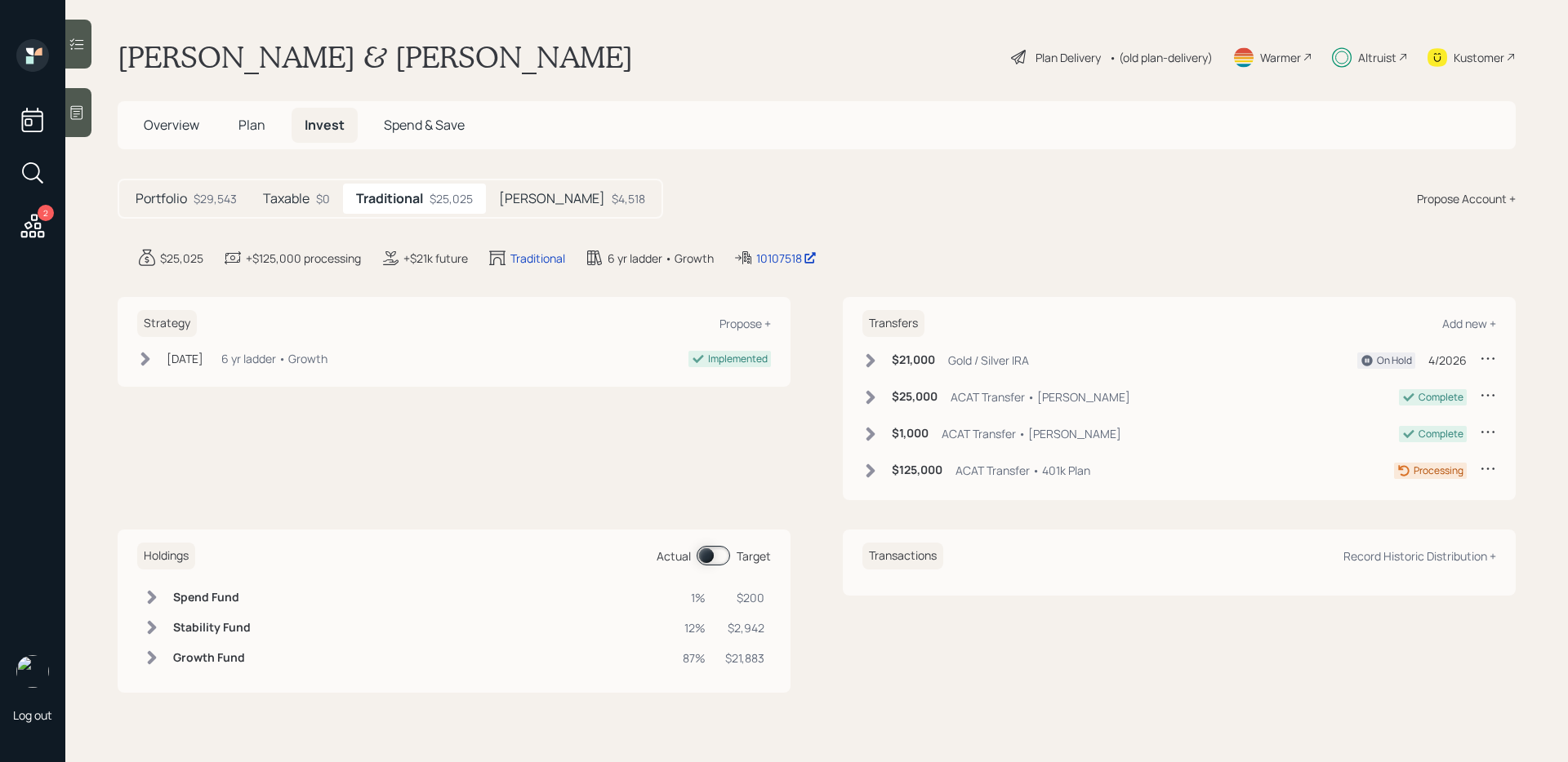
click at [248, 130] on span "Plan" at bounding box center [252, 124] width 27 height 18
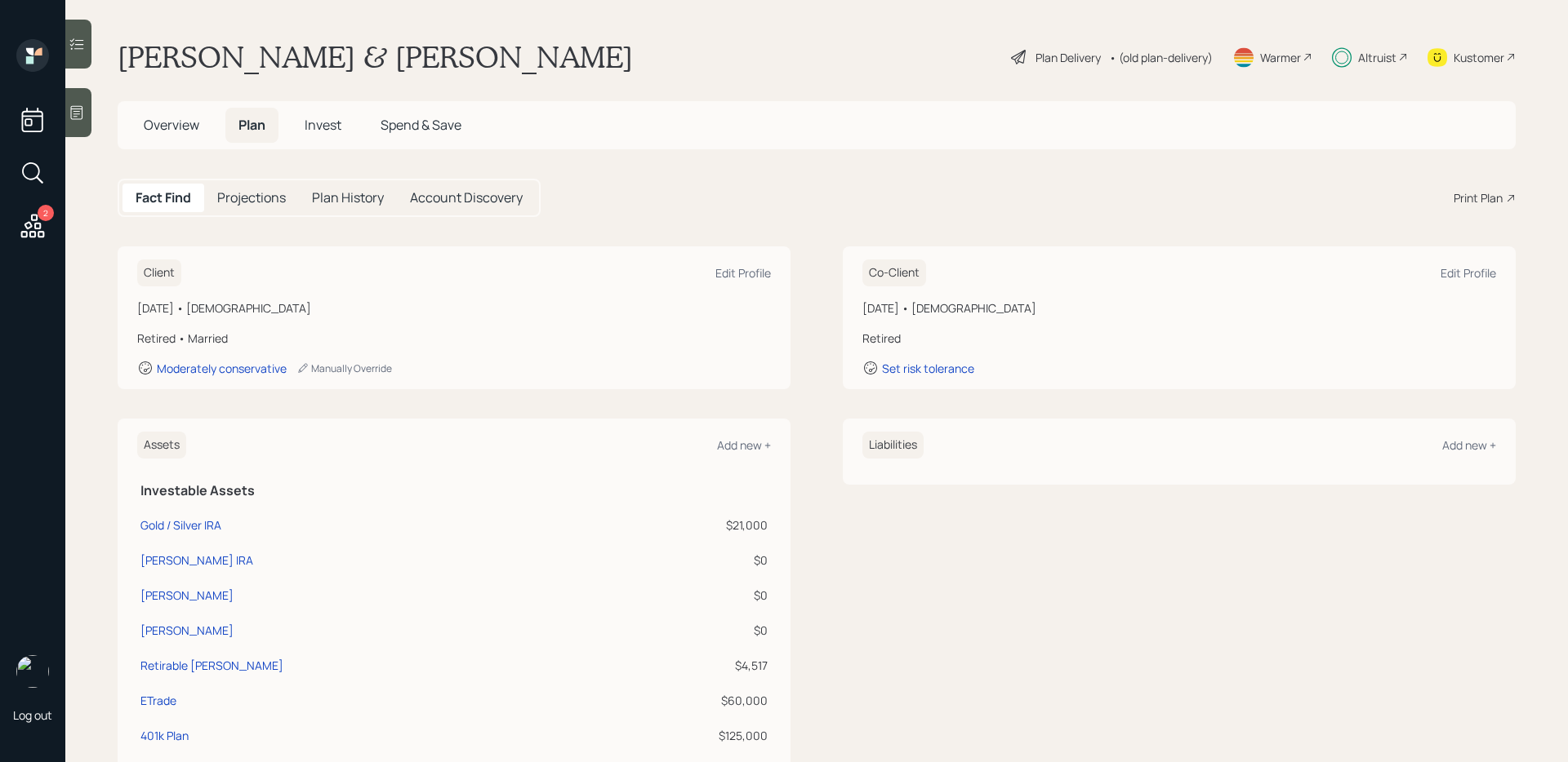
click at [332, 198] on h5 "Plan History" at bounding box center [348, 197] width 72 height 15
select select "520f3cb0-1e54-40ef-929c-fa076017cdc7"
select select "67e0d618-d806-41a2-85f6-158550550d35"
select select "6362763b-153d-44dd-b97a-3f0b587e7687"
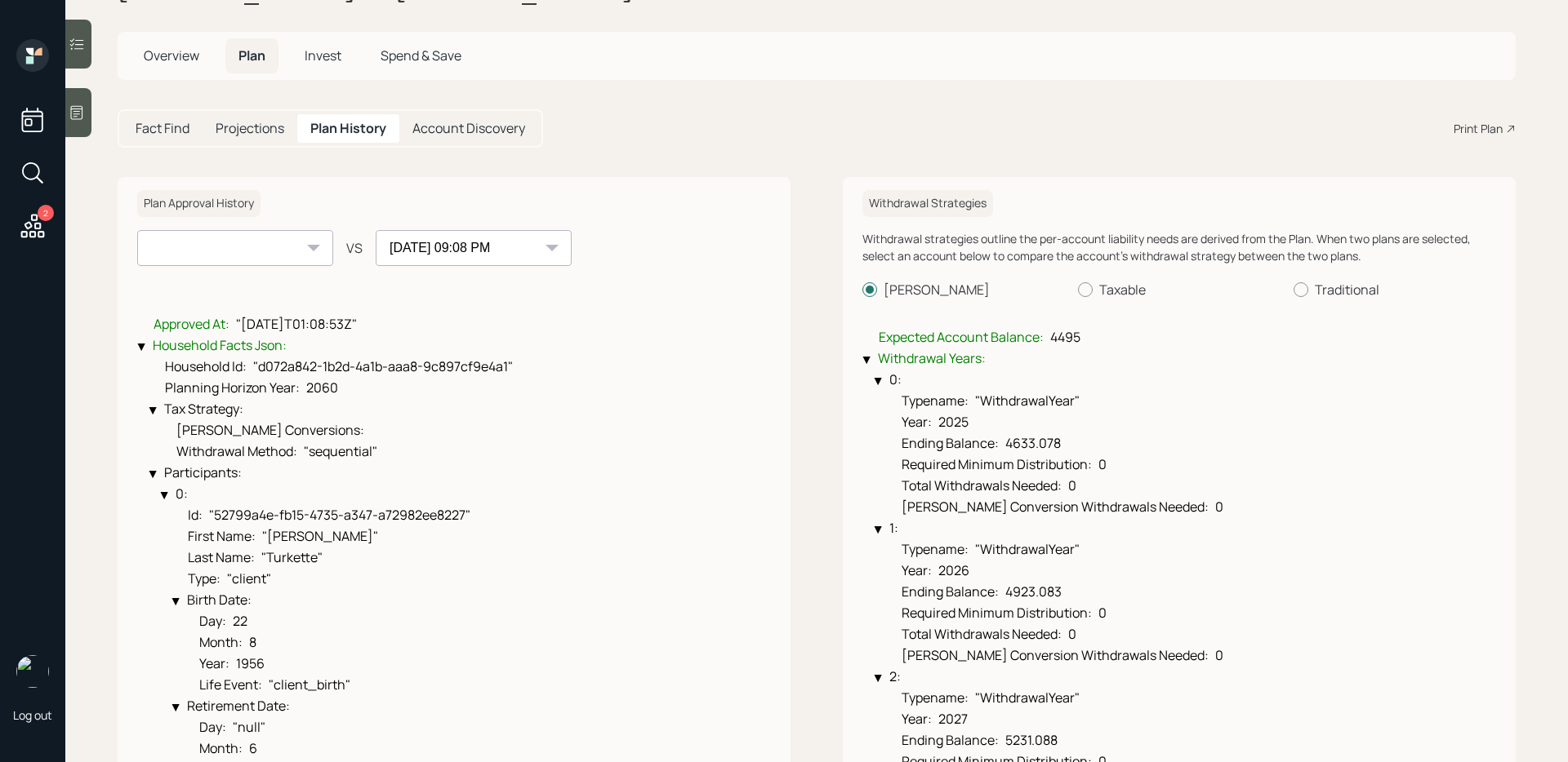
scroll to position [70, 0]
click at [1311, 289] on label "Traditional" at bounding box center [1394, 288] width 202 height 18
click at [1294, 289] on input "Traditional" at bounding box center [1293, 288] width 1 height 1
radio input "true"
radio input "false"
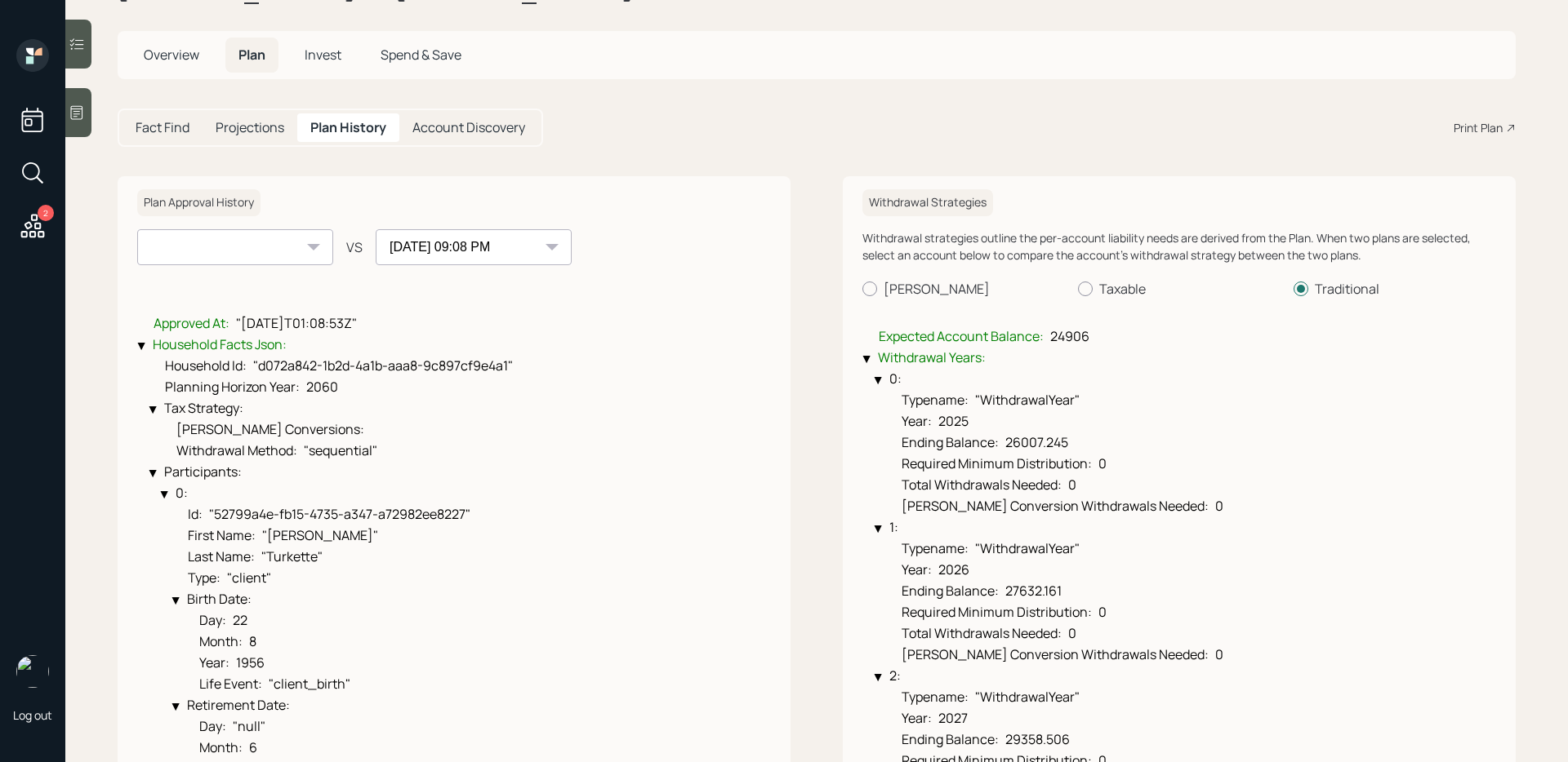
click at [1083, 337] on span "24906" at bounding box center [1069, 336] width 39 height 18
click at [1063, 344] on span "24906" at bounding box center [1069, 336] width 39 height 18
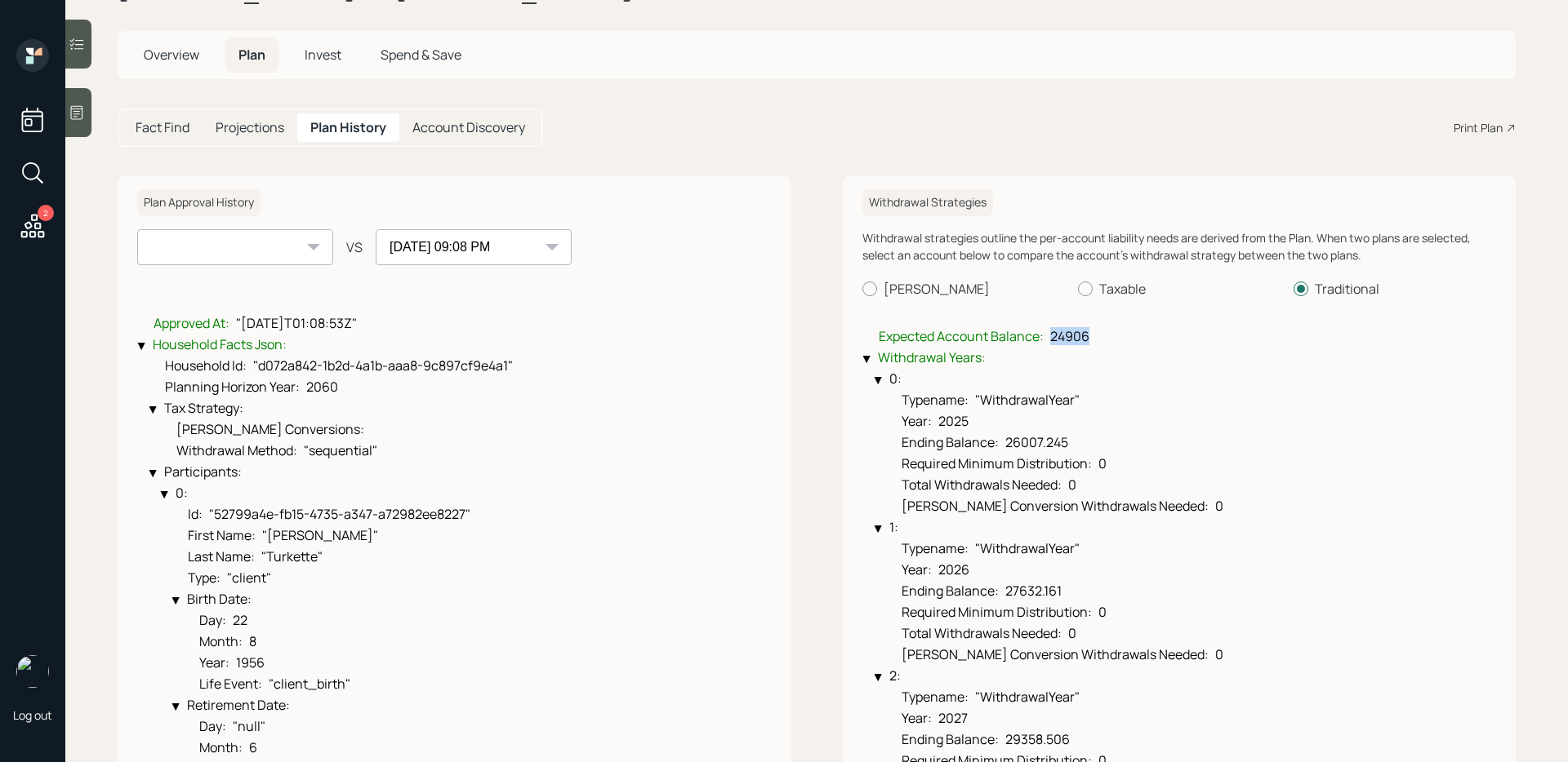
scroll to position [0, 0]
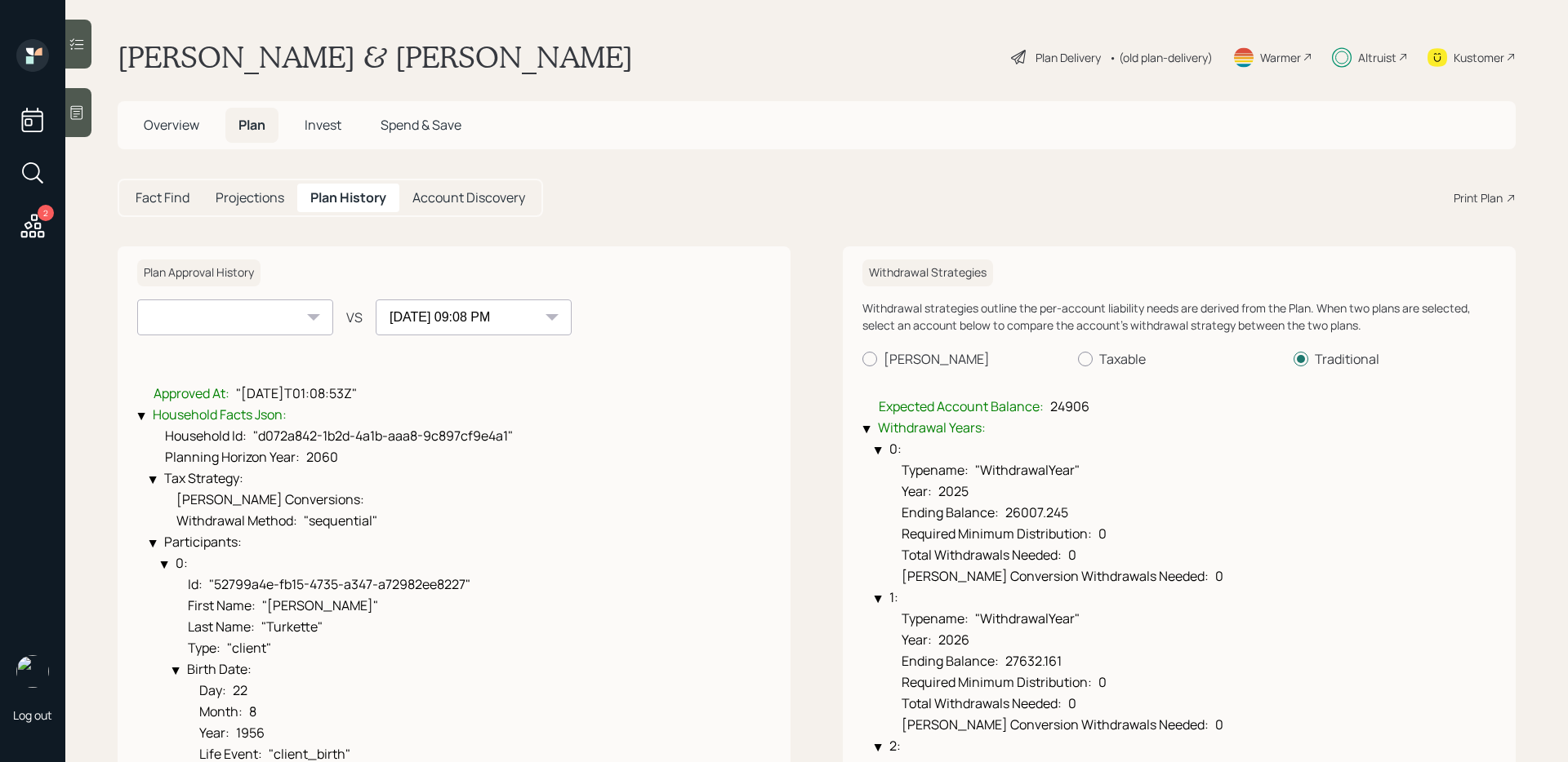
click at [1134, 58] on div "• (old plan-delivery)" at bounding box center [1160, 58] width 103 height 17
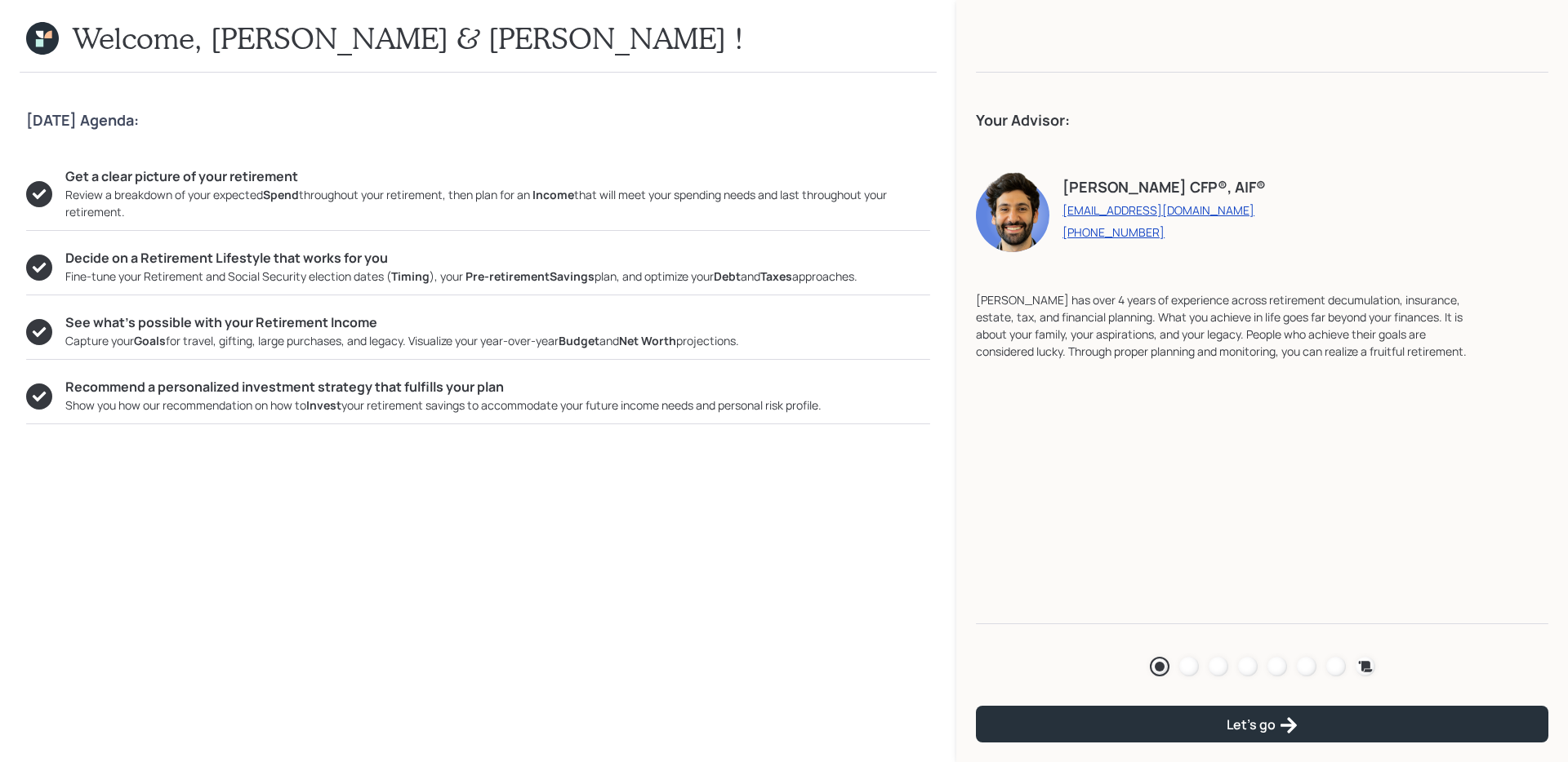
click at [1330, 660] on div at bounding box center [1335, 666] width 20 height 20
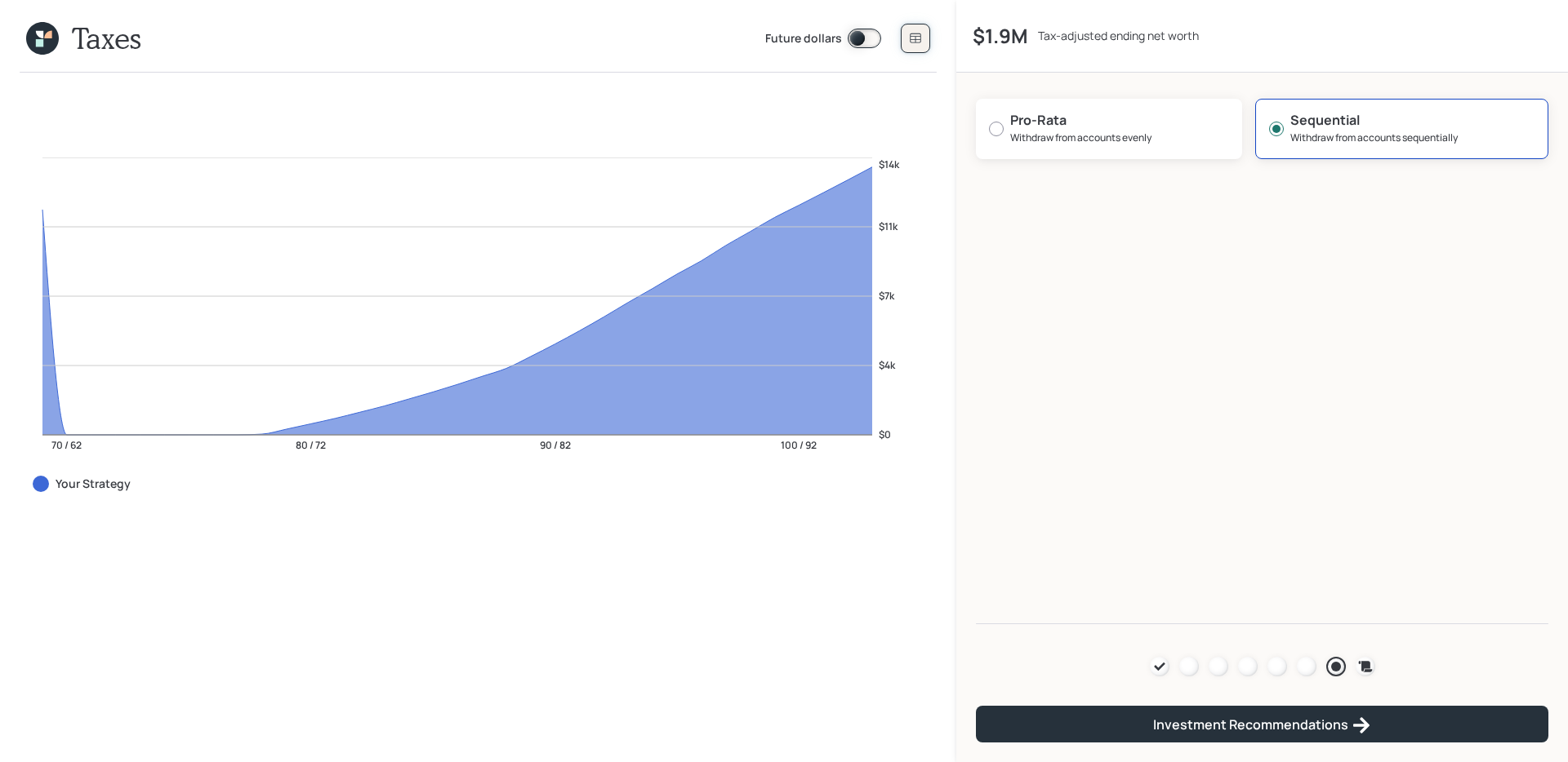
click at [908, 44] on button at bounding box center [915, 38] width 29 height 29
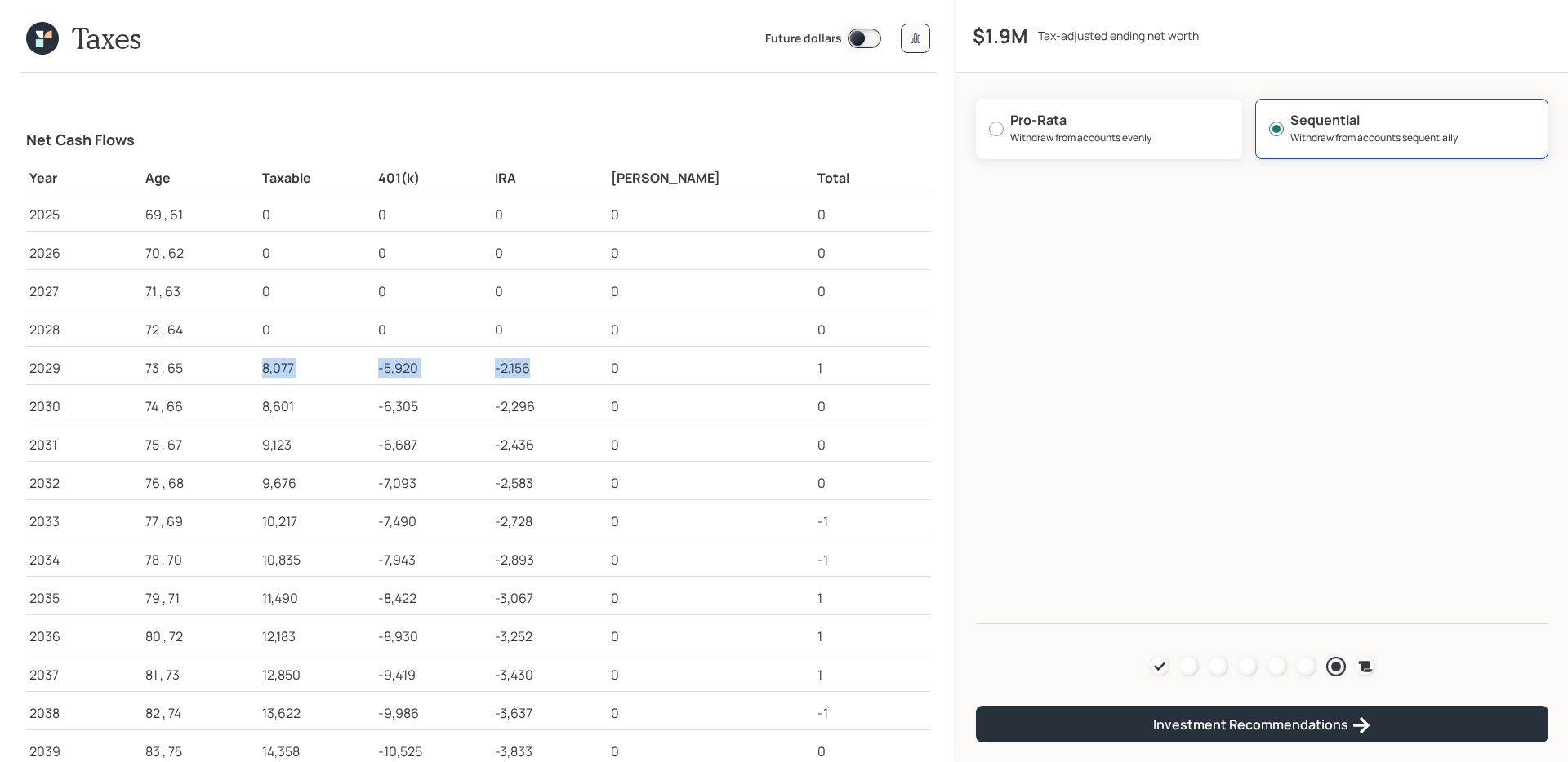
drag, startPoint x: 271, startPoint y: 364, endPoint x: 645, endPoint y: 366, distance: 374.0
click at [645, 366] on tr "2029 73 , 65 8,077 -5,920 -2,156 0 1" at bounding box center [478, 365] width 904 height 38
click at [423, 371] on div "-5,920" at bounding box center [432, 368] width 109 height 20
click at [1214, 665] on div at bounding box center [1218, 666] width 20 height 20
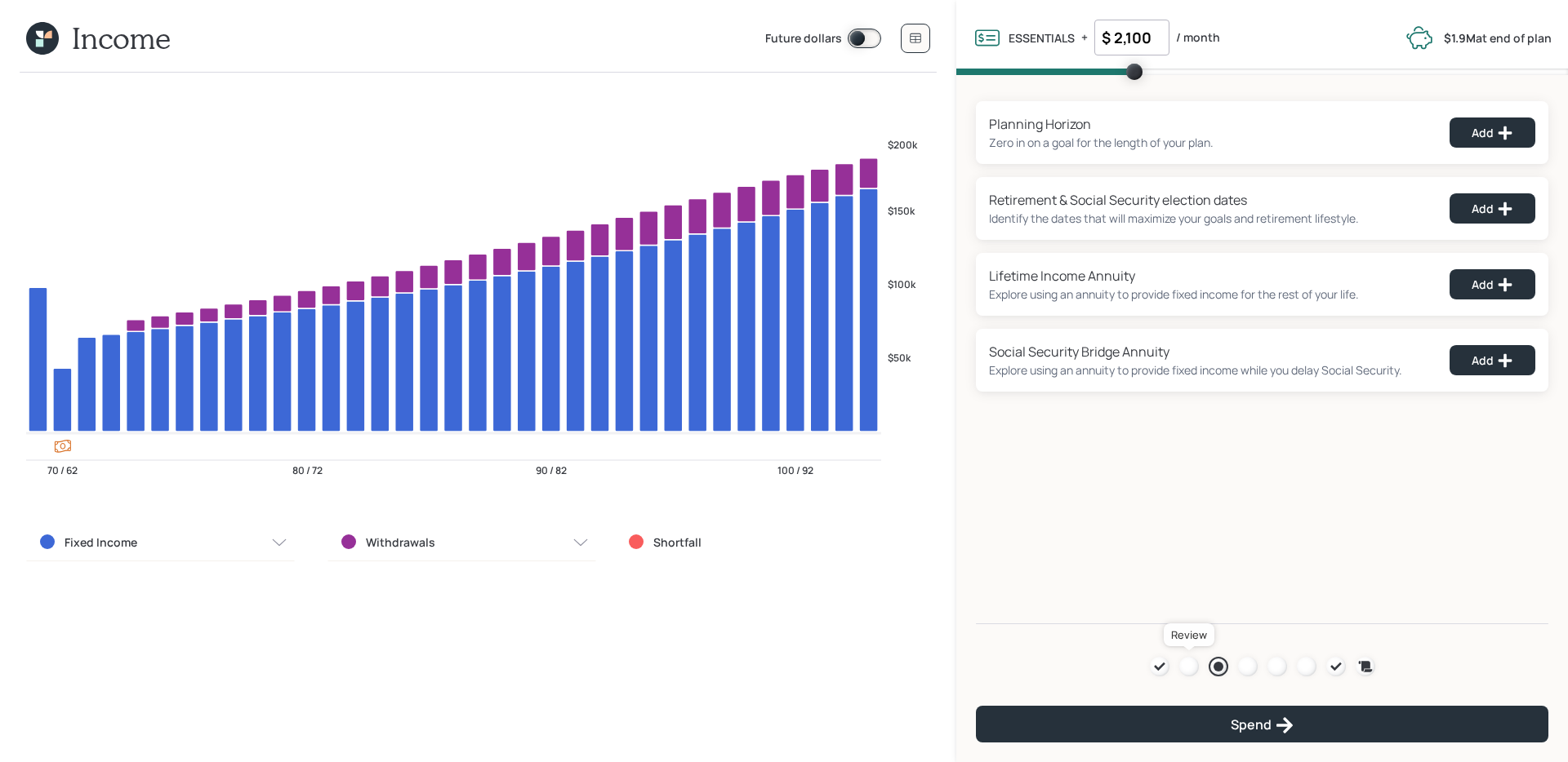
click at [1196, 670] on div at bounding box center [1188, 666] width 20 height 20
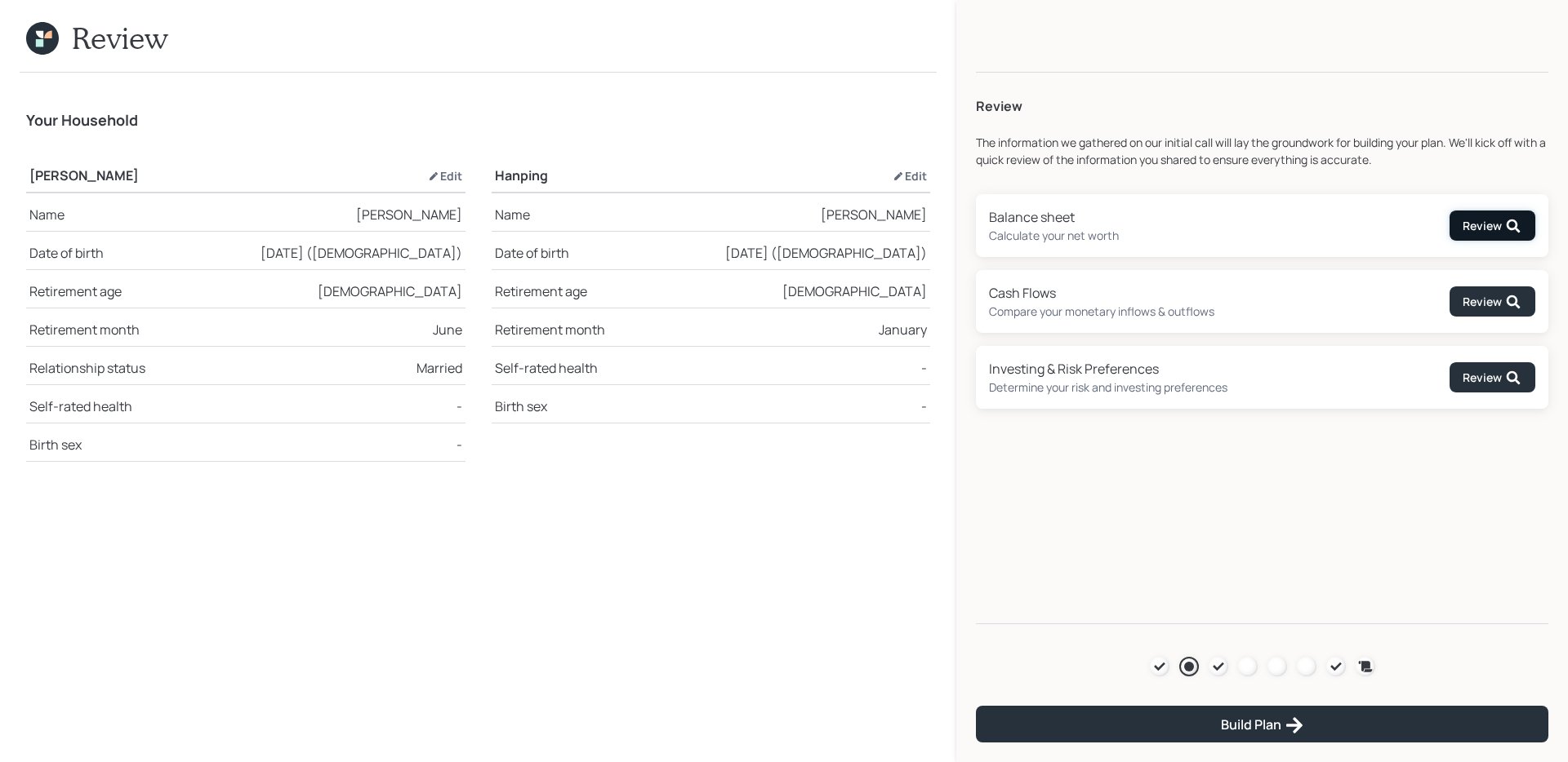
click at [1474, 219] on div "Review" at bounding box center [1492, 226] width 59 height 16
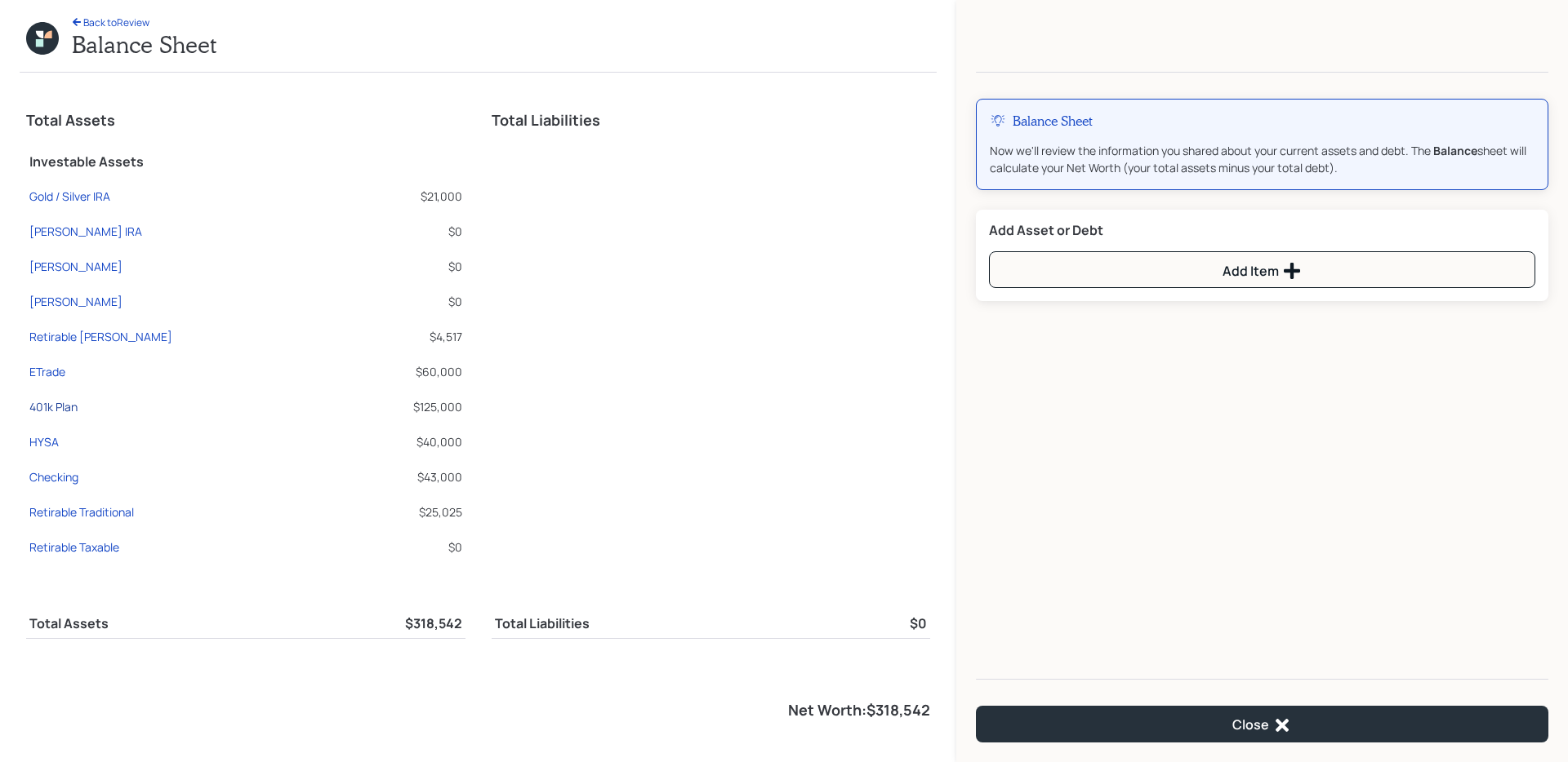
click at [72, 406] on div "401k Plan" at bounding box center [53, 407] width 48 height 17
select select "company_sponsored"
select select "balanced"
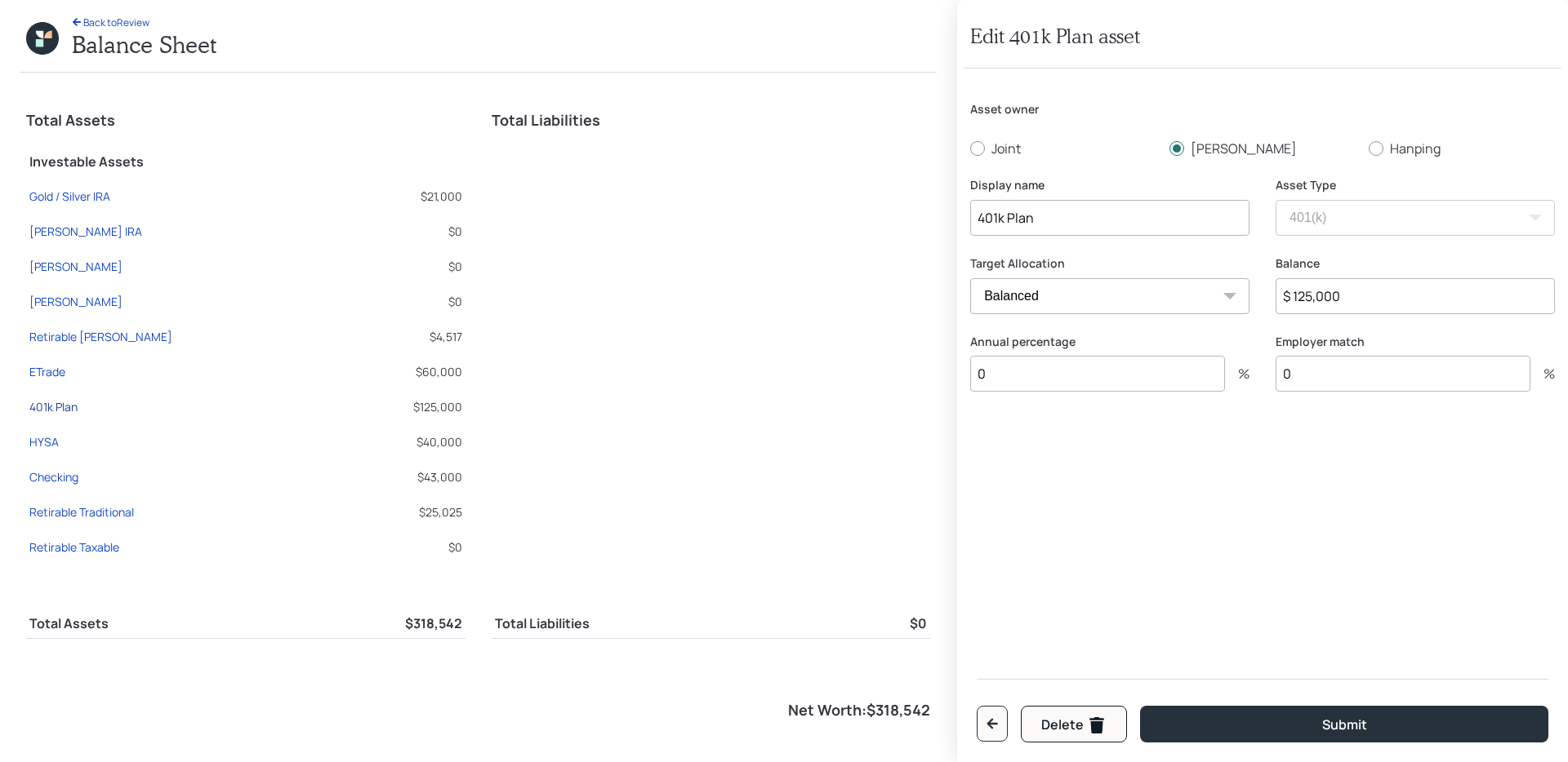
click at [72, 406] on div "401k Plan" at bounding box center [53, 407] width 48 height 17
click at [67, 194] on div "Gold / Silver IRA" at bounding box center [69, 196] width 81 height 17
select select "ira"
select select "balanced"
click at [81, 512] on div "Retirable Traditional" at bounding box center [82, 512] width 104 height 17
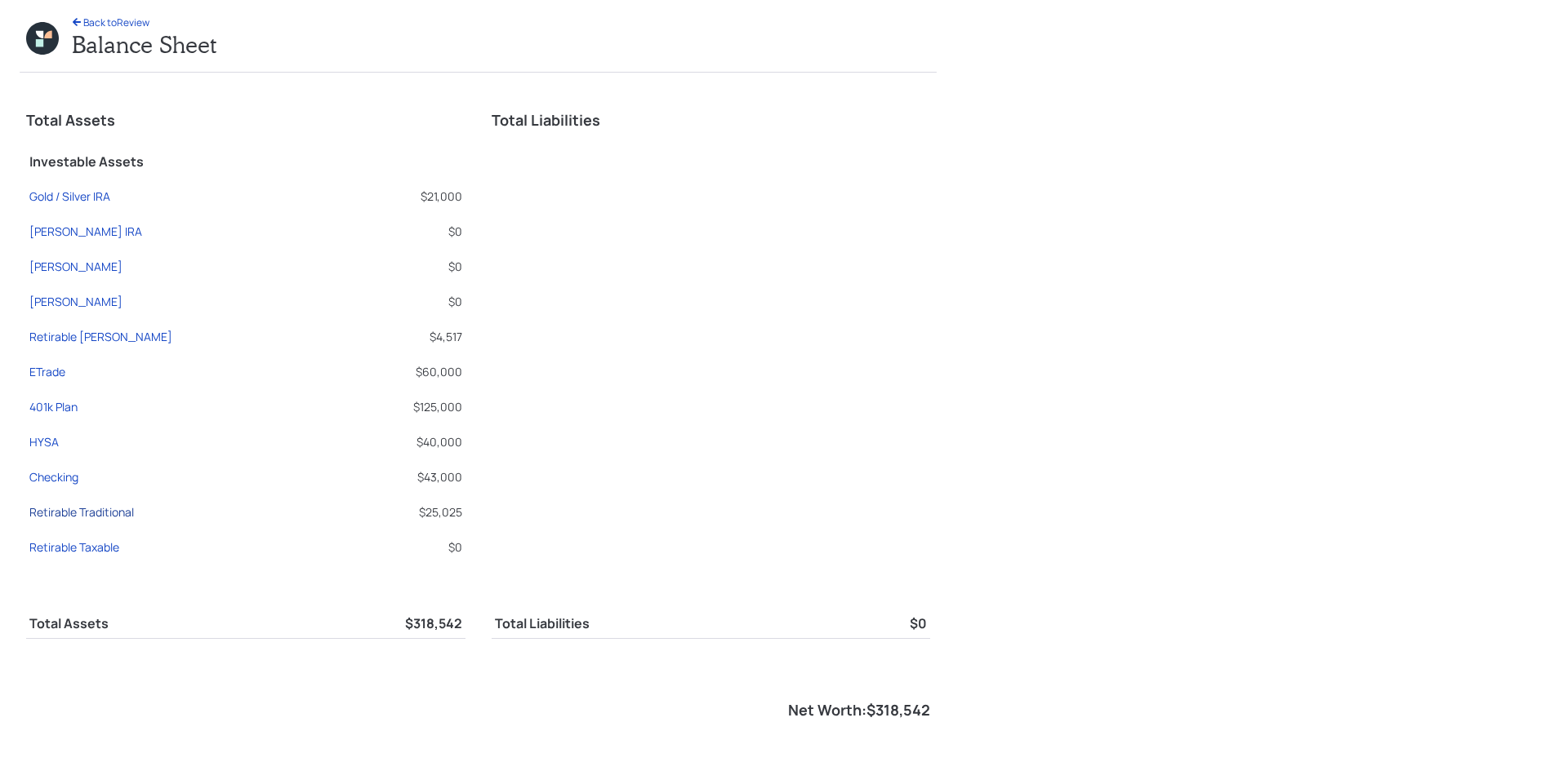
select select "ira"
select select "balanced"
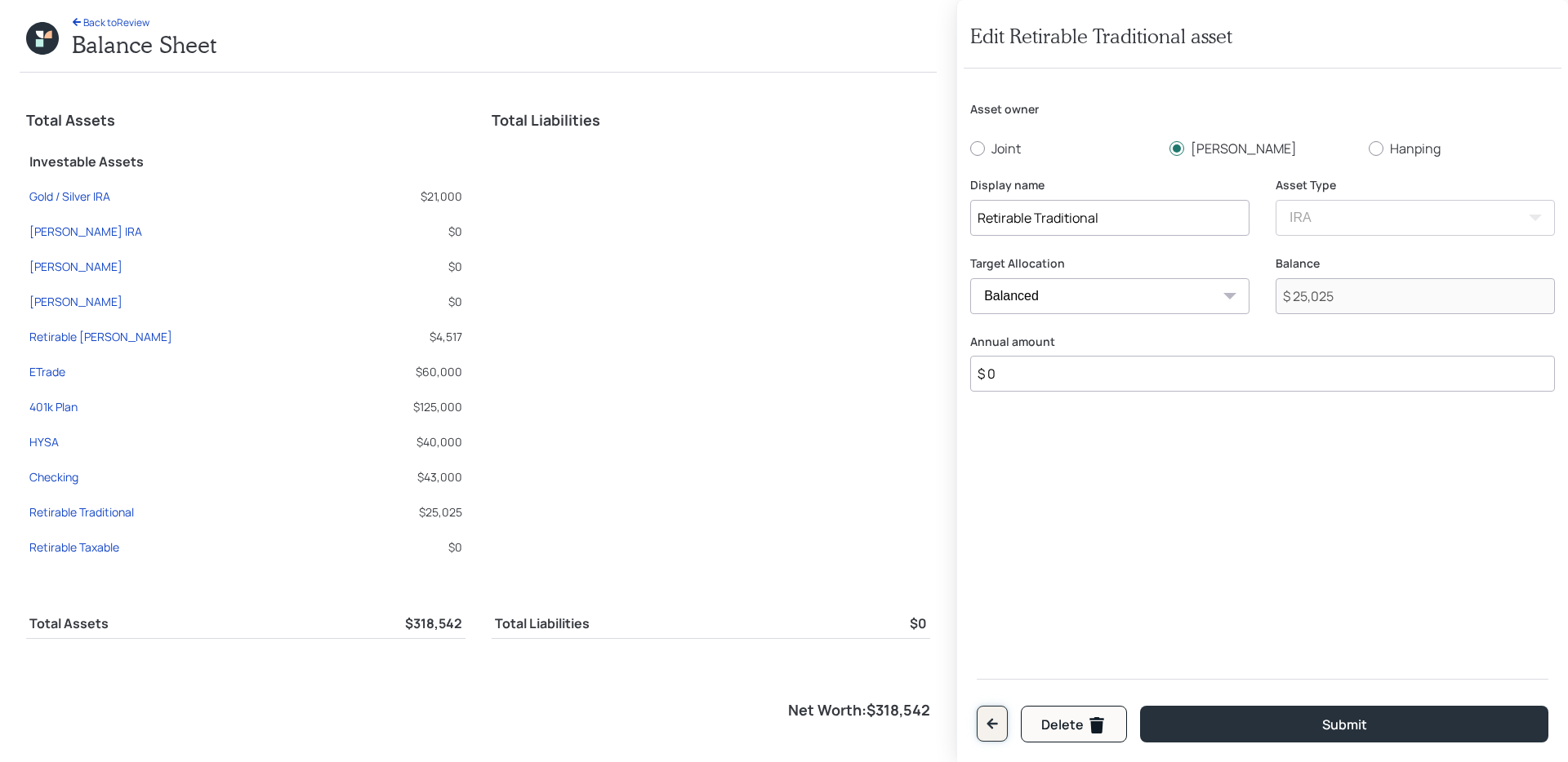
click at [992, 715] on button "button" at bounding box center [992, 724] width 31 height 36
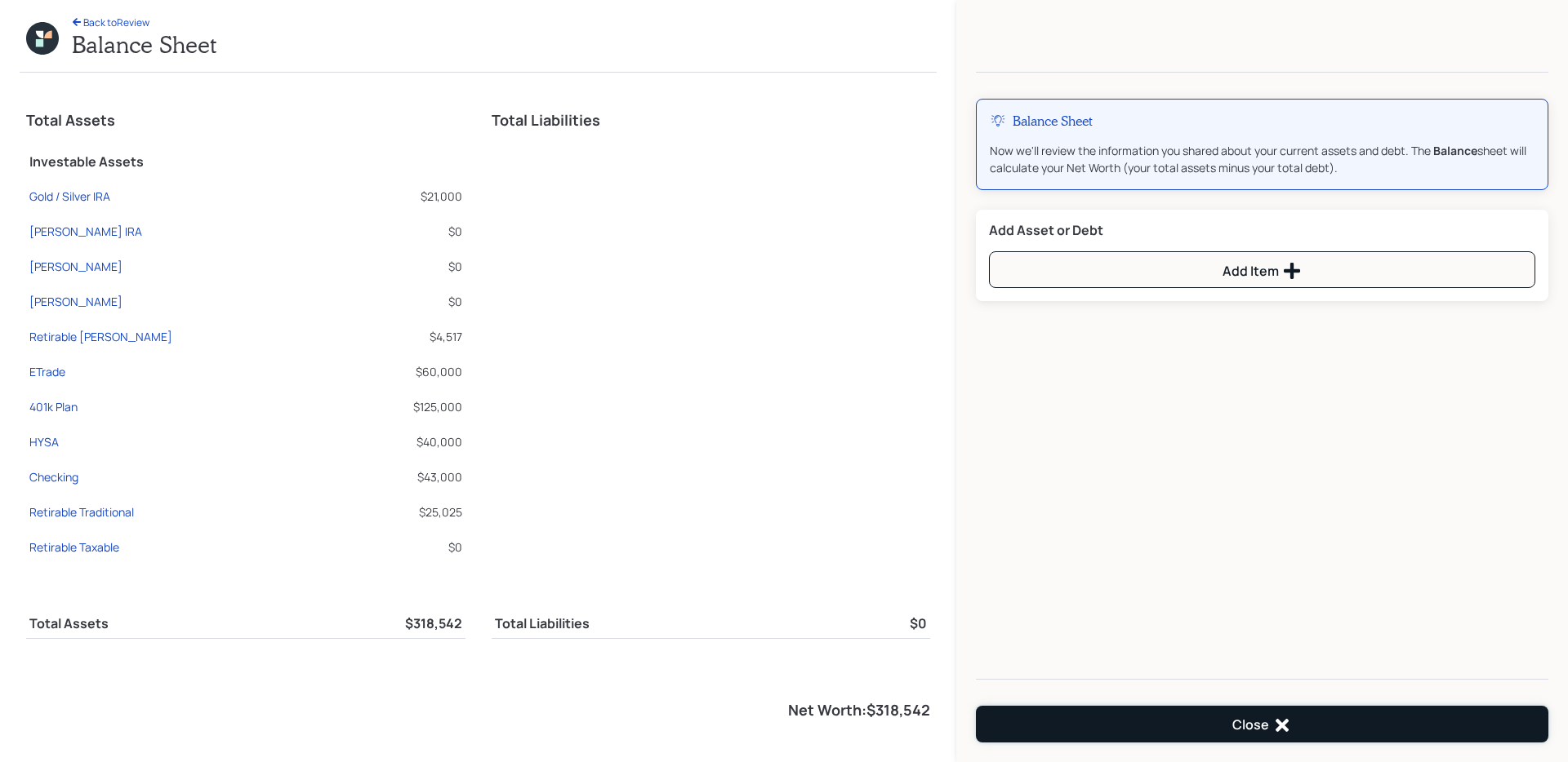
click at [1042, 712] on button "Close" at bounding box center [1261, 724] width 572 height 37
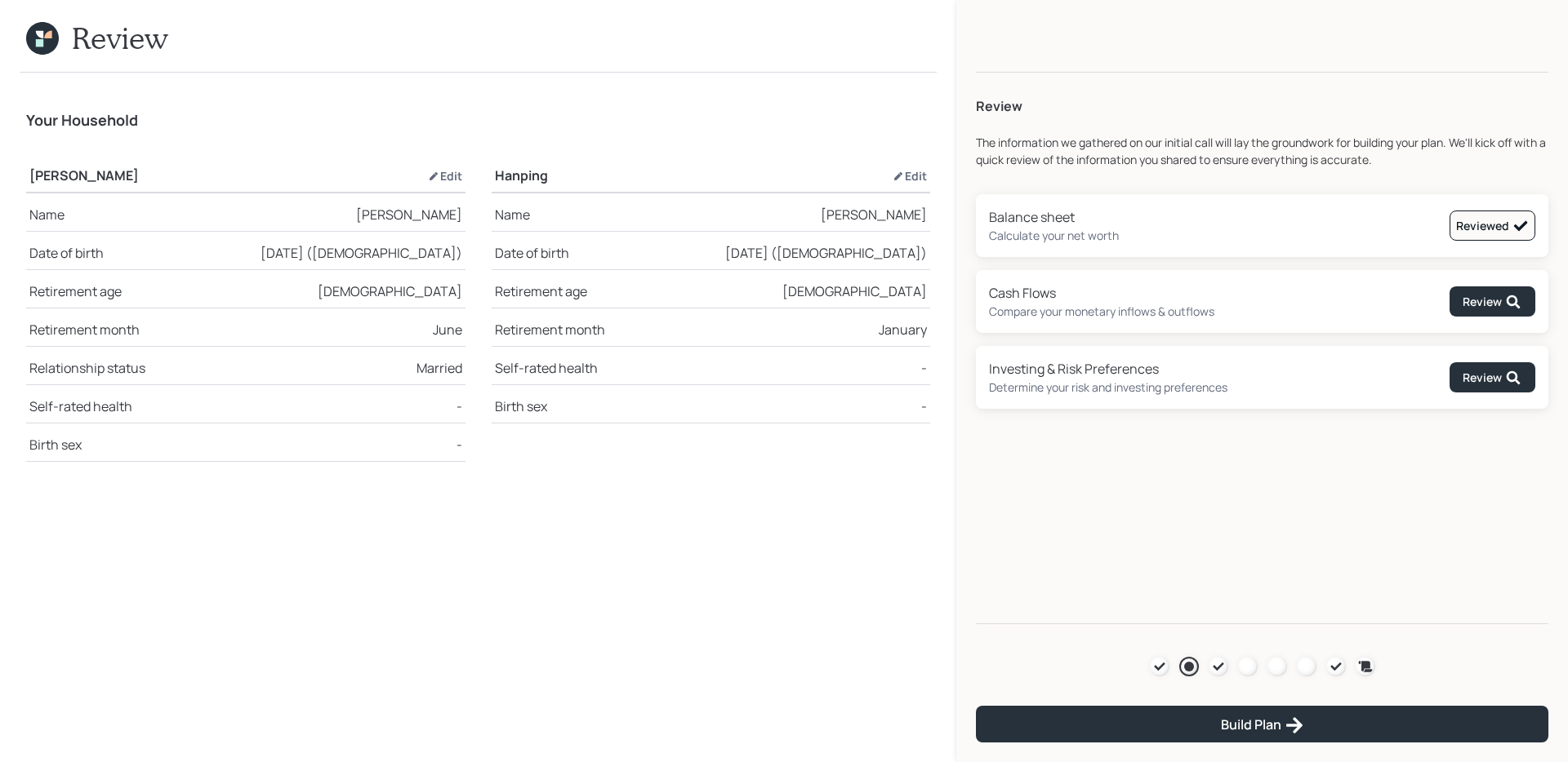
click at [44, 33] on icon at bounding box center [43, 38] width 32 height 32
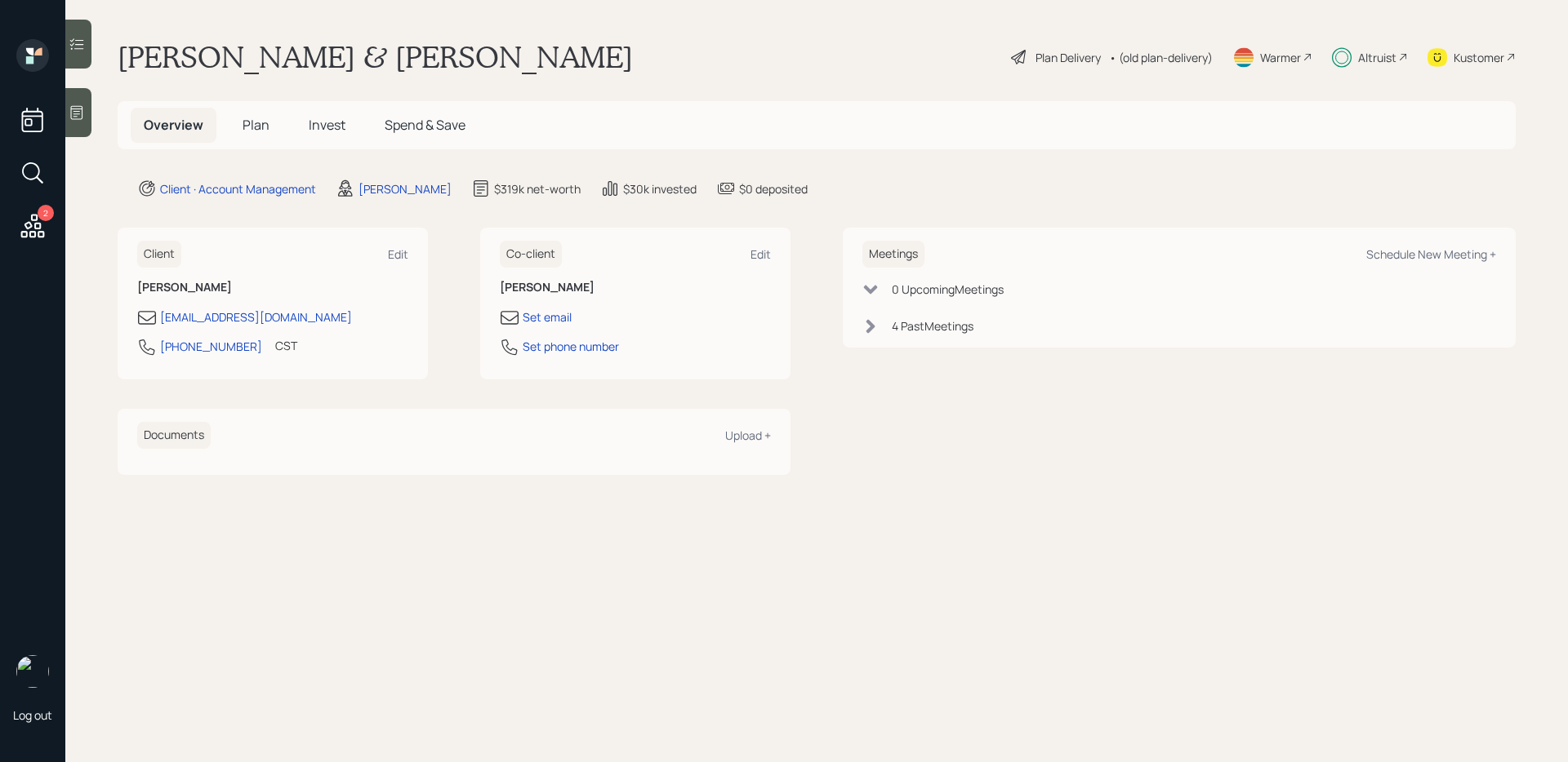
click at [327, 121] on span "Invest" at bounding box center [327, 124] width 37 height 18
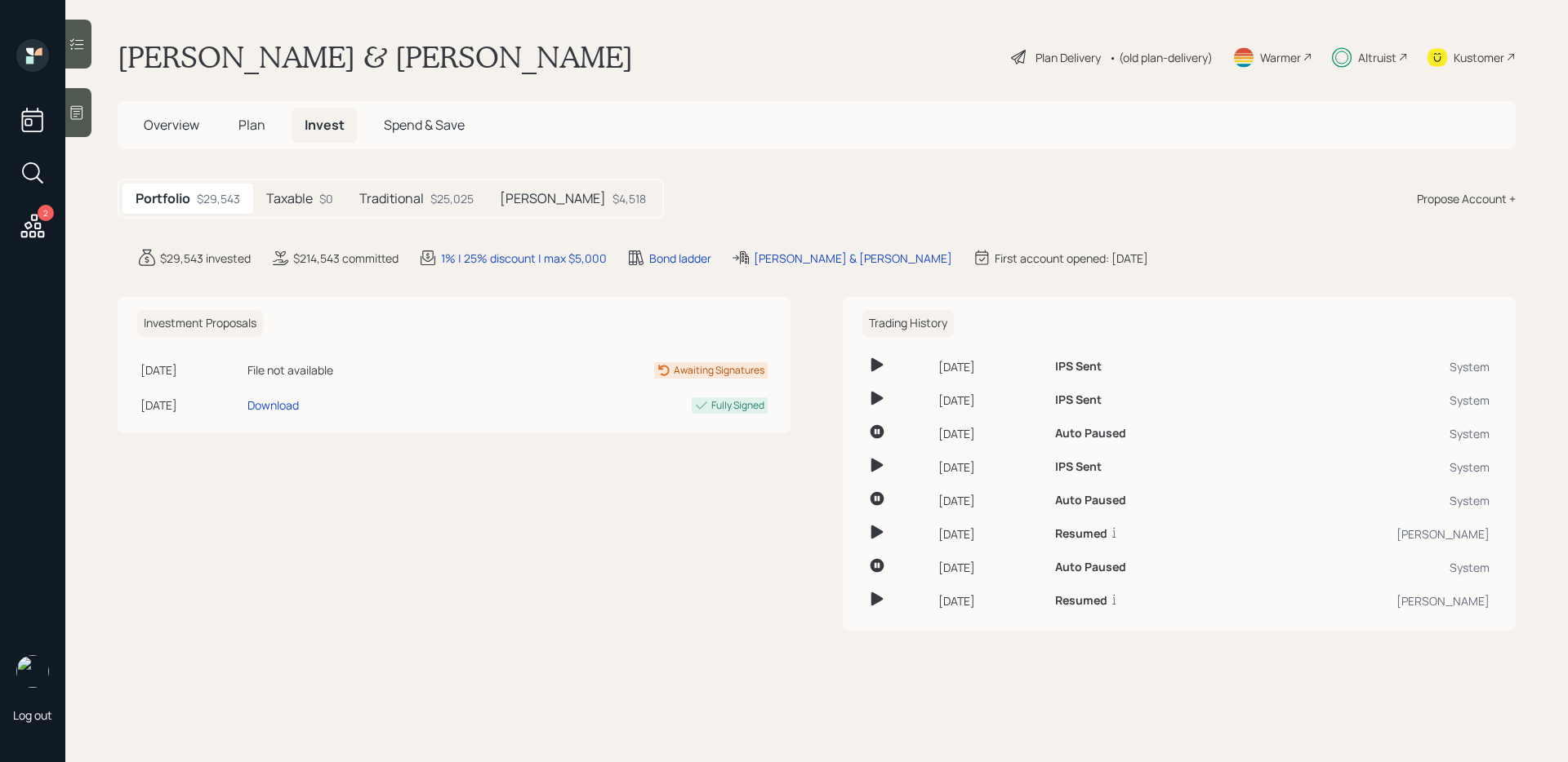
click at [412, 178] on div "Portfolio $29,543 Taxable $0 Traditional $25,025 [PERSON_NAME] $4,518" at bounding box center [390, 198] width 546 height 40
click at [425, 212] on div "Traditional $25,025" at bounding box center [417, 199] width 140 height 30
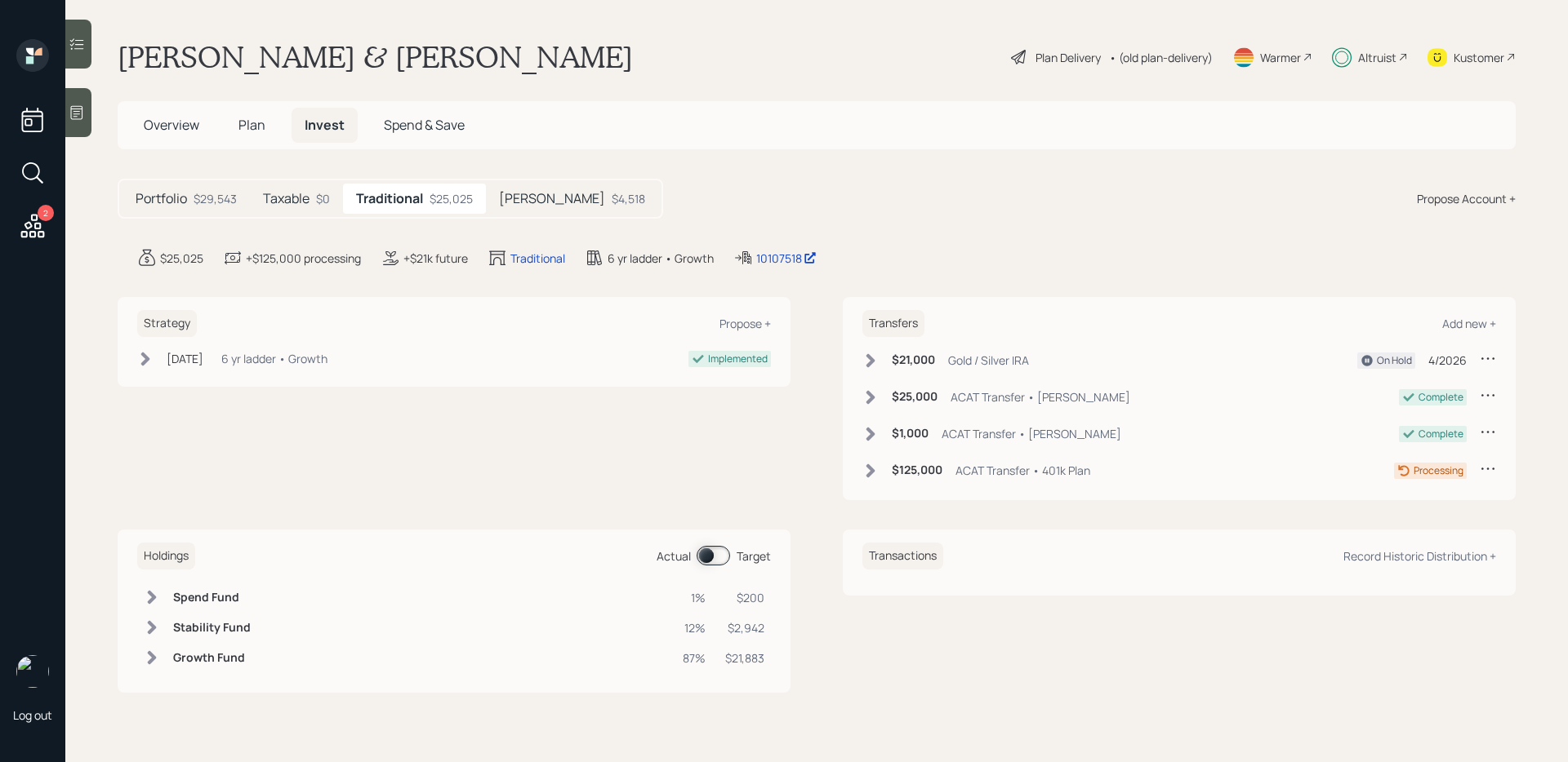
click at [151, 627] on icon at bounding box center [151, 627] width 16 height 16
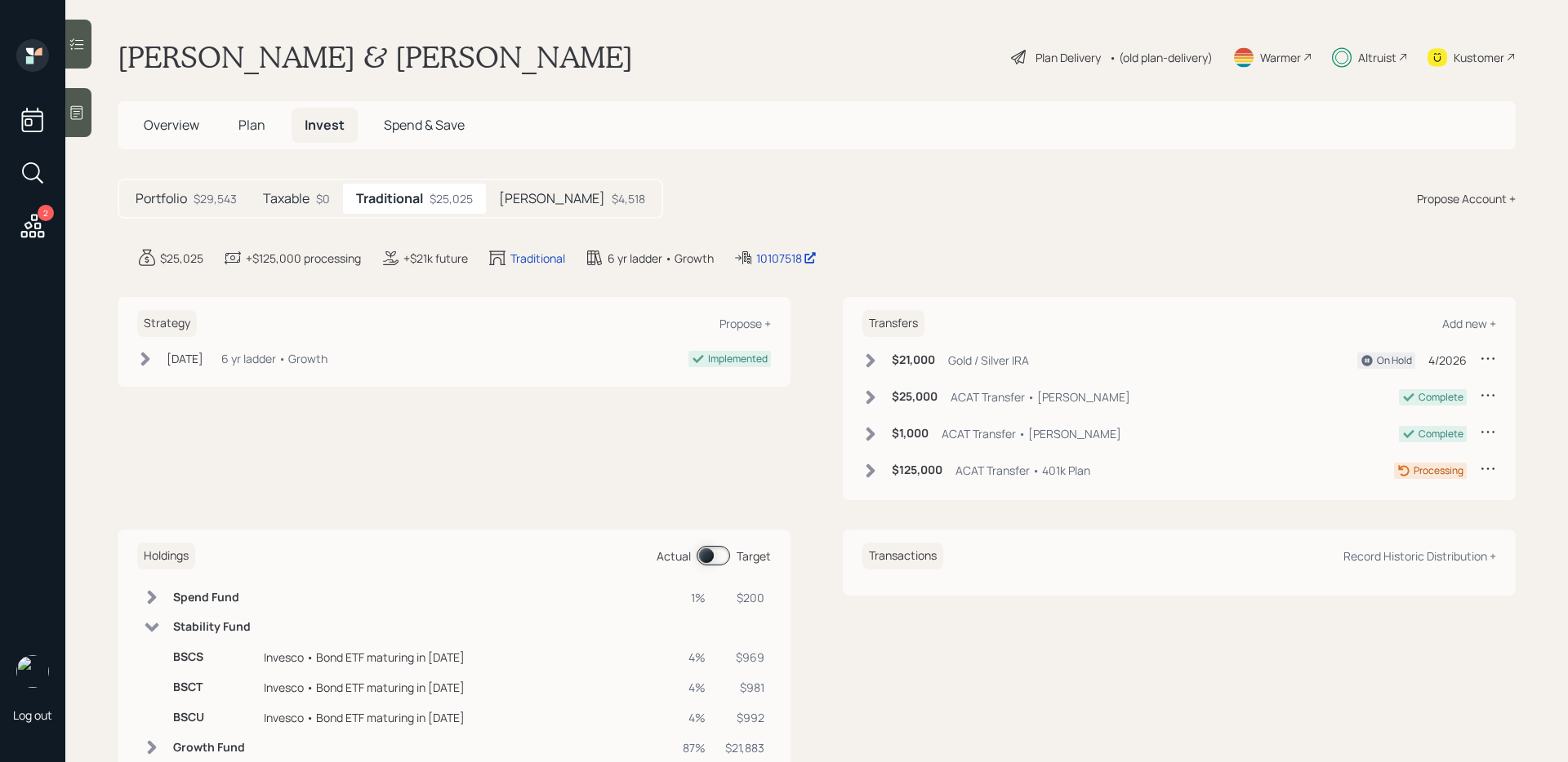
scroll to position [53, 0]
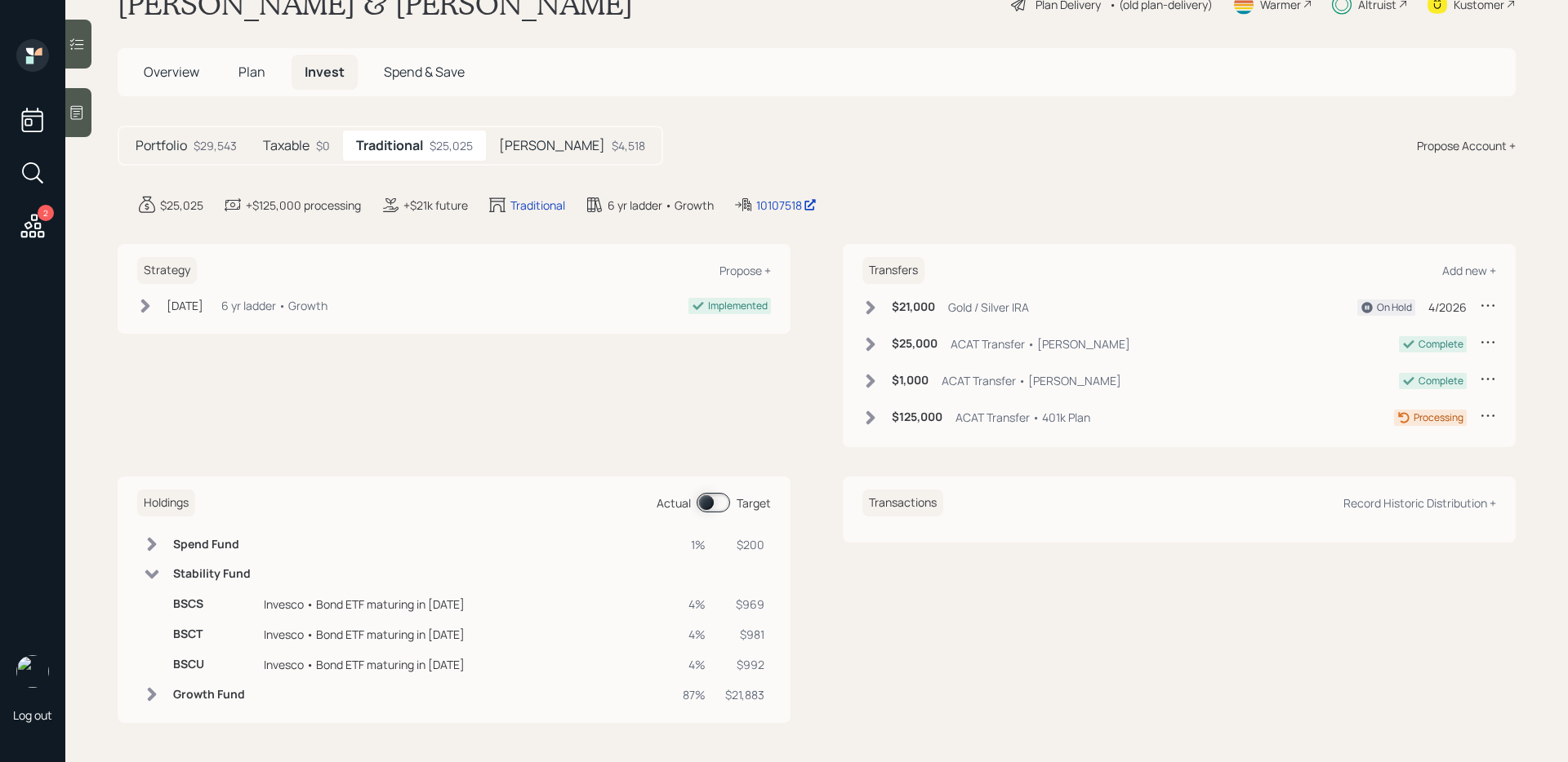
click at [706, 499] on span at bounding box center [713, 503] width 33 height 20
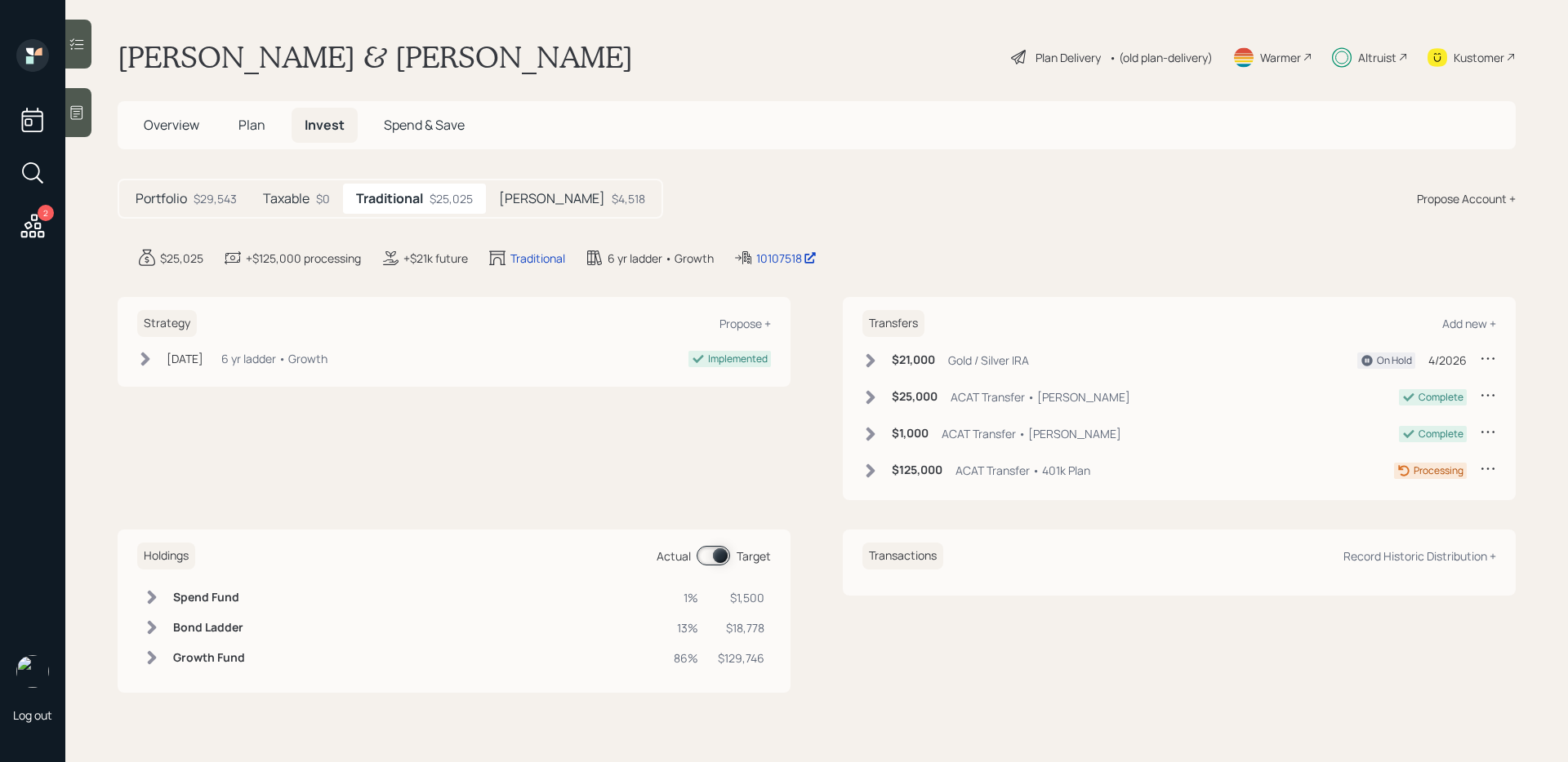
click at [153, 627] on icon at bounding box center [152, 628] width 9 height 14
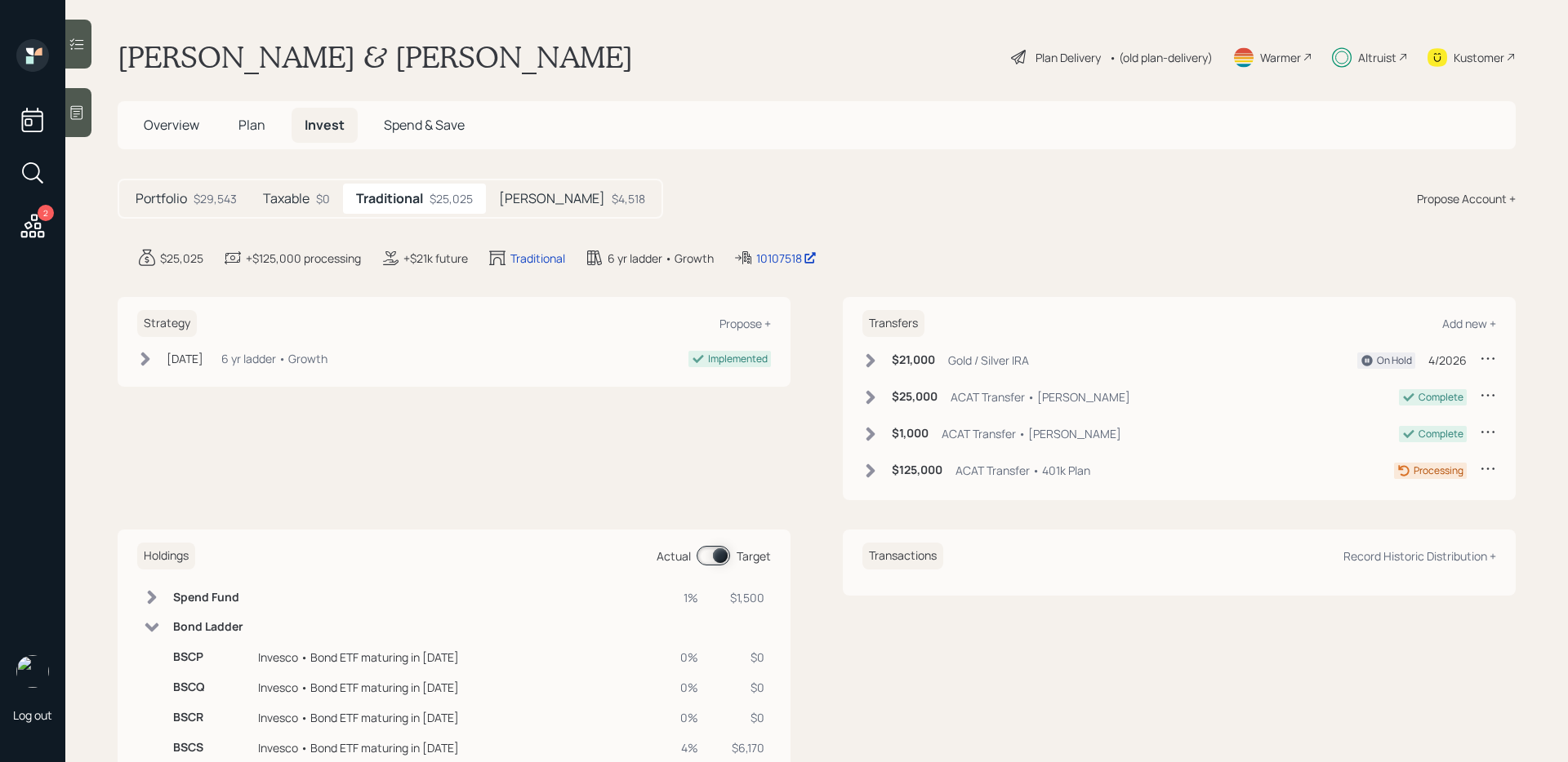
scroll to position [143, 0]
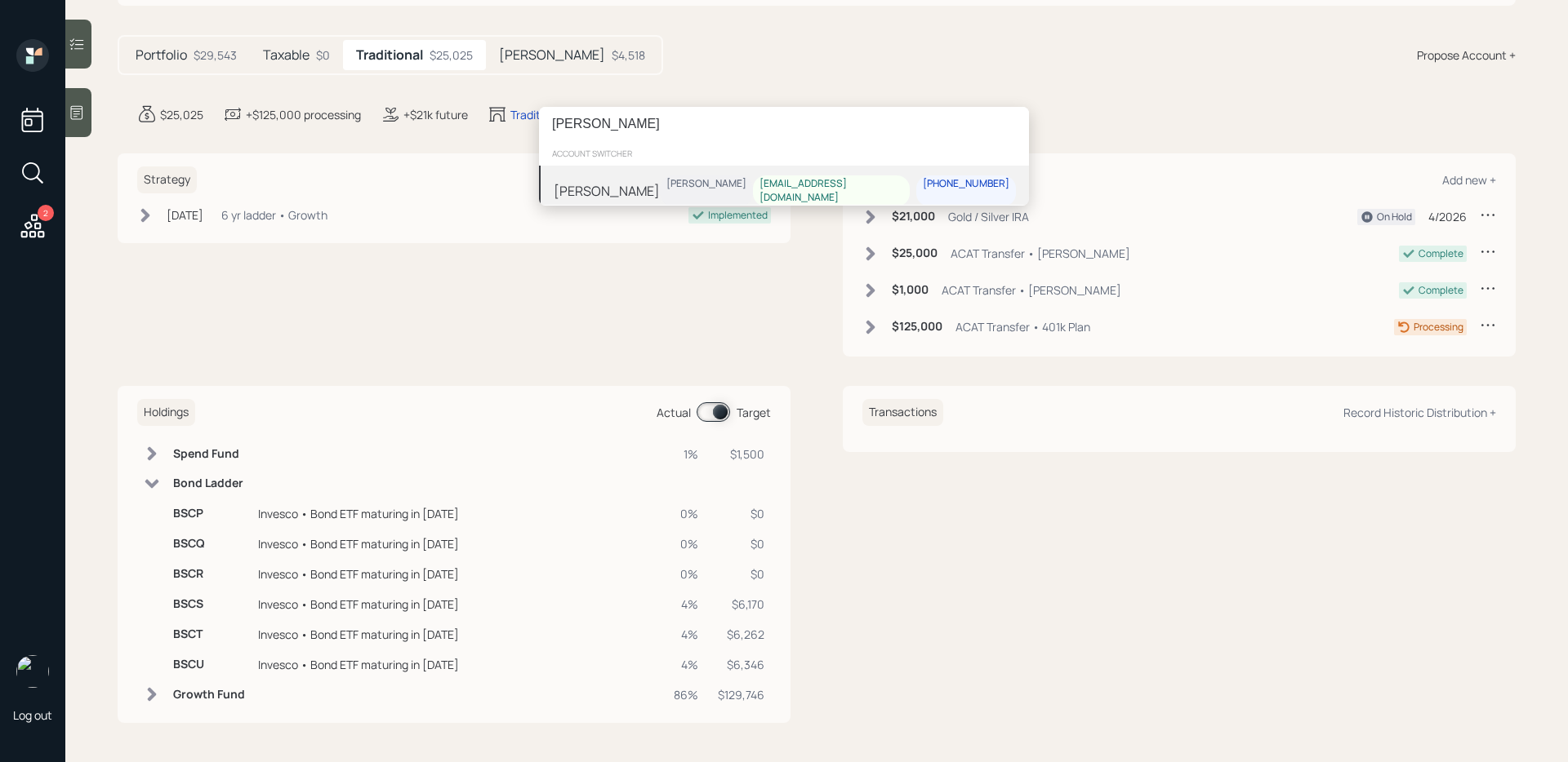
type input "[PERSON_NAME]"
click at [624, 195] on div "[PERSON_NAME]" at bounding box center [607, 191] width 106 height 20
